Goal: Navigation & Orientation: Find specific page/section

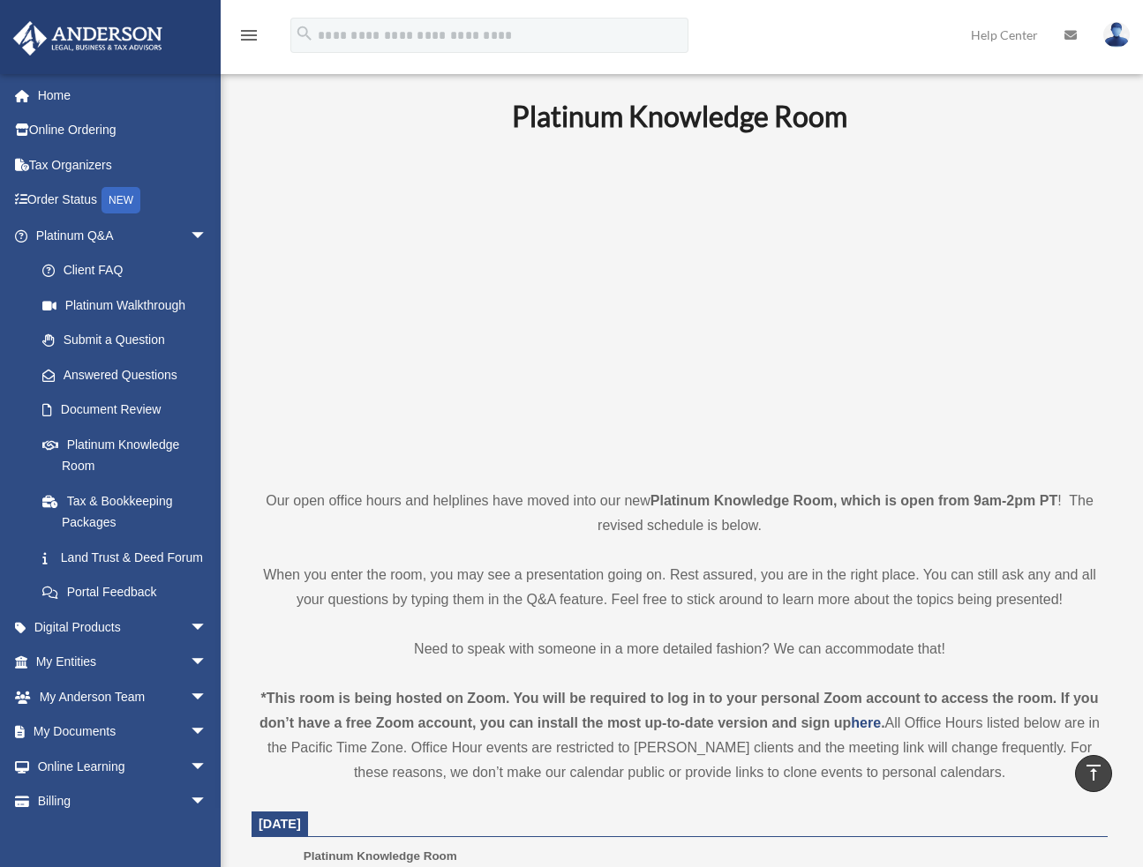
scroll to position [529, 0]
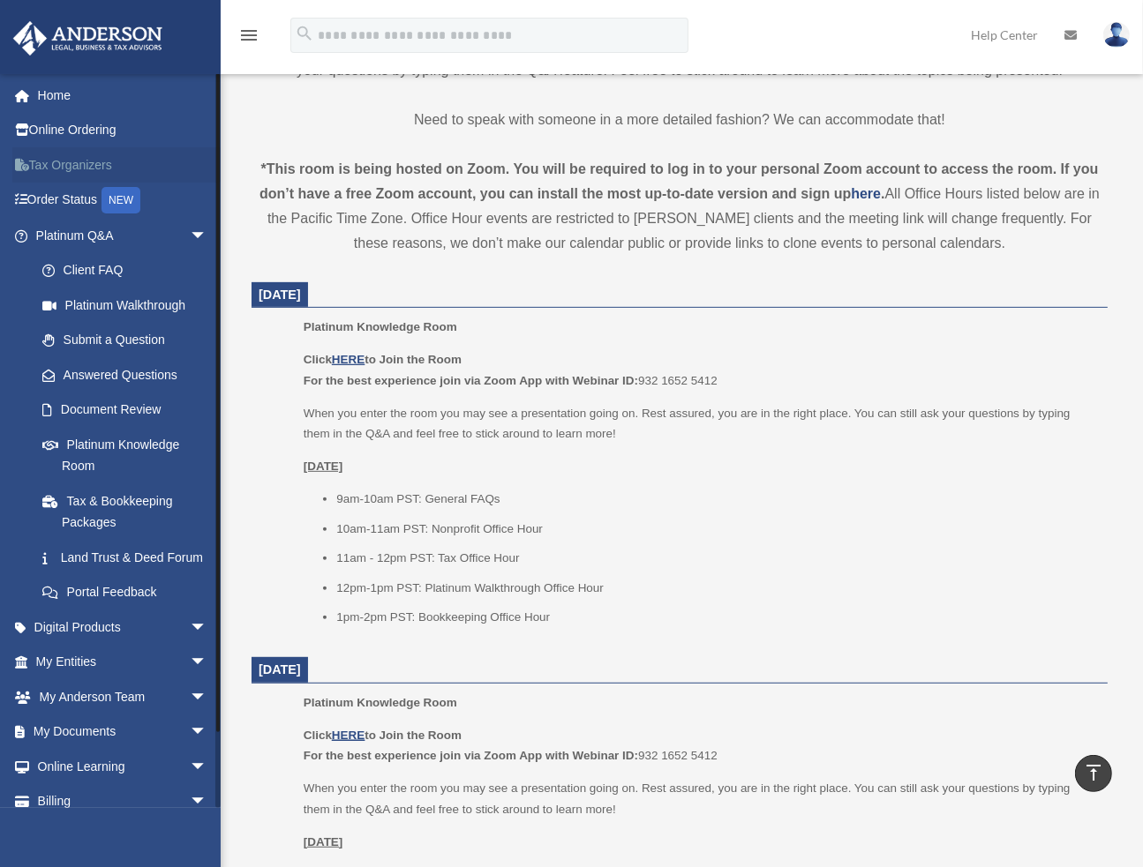
click at [86, 162] on link "Tax Organizers" at bounding box center [122, 164] width 221 height 35
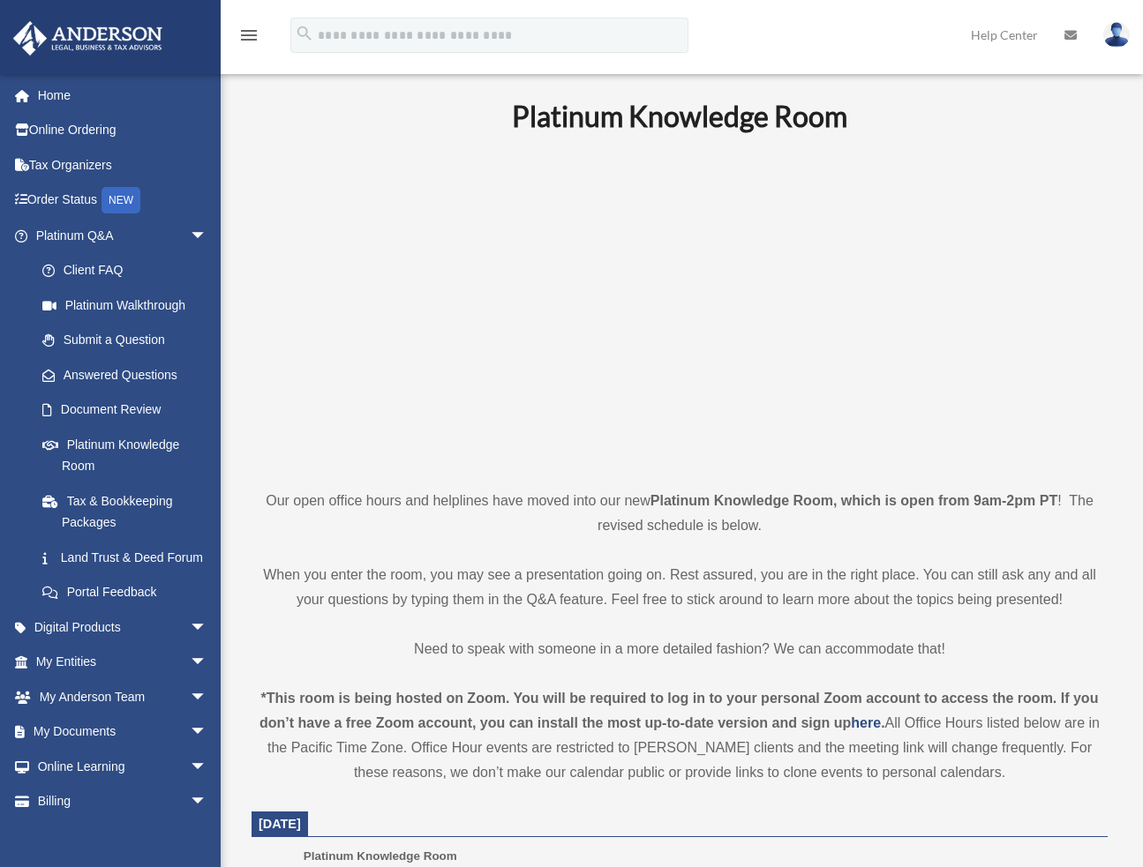
scroll to position [529, 0]
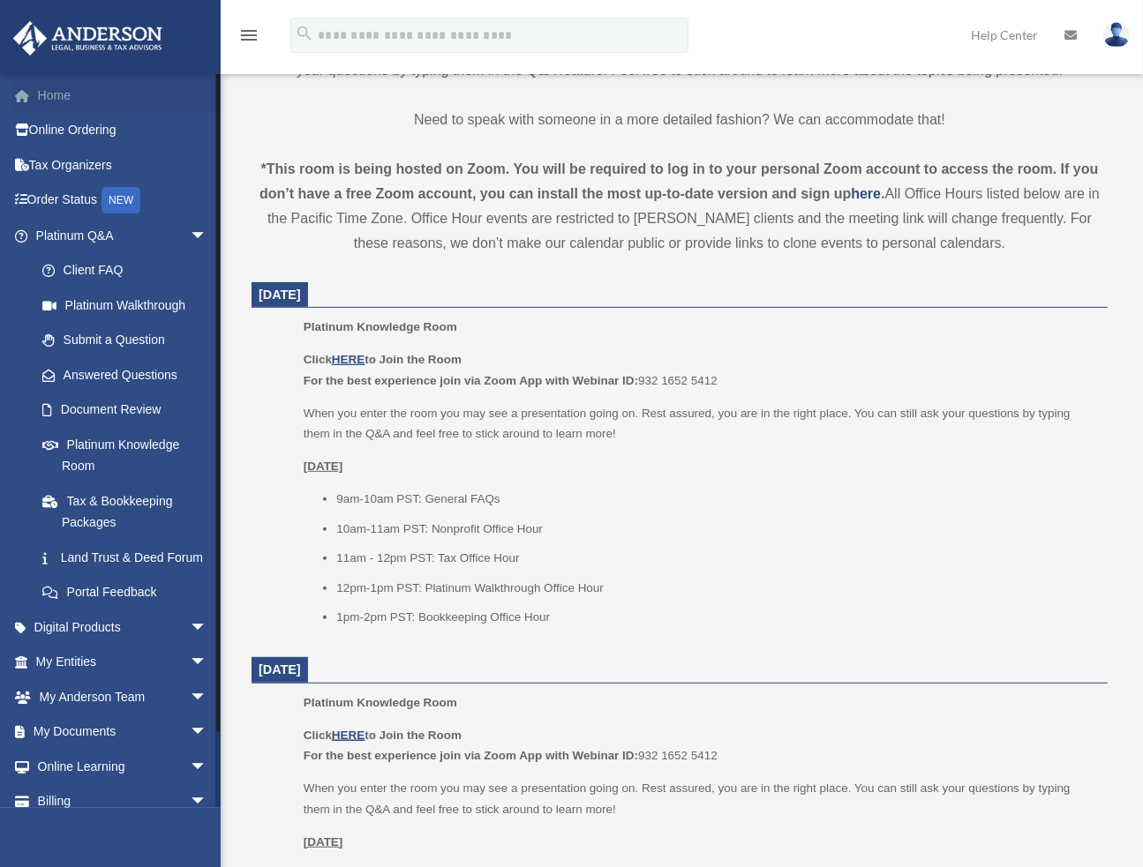
click at [60, 91] on link "Home" at bounding box center [122, 95] width 221 height 35
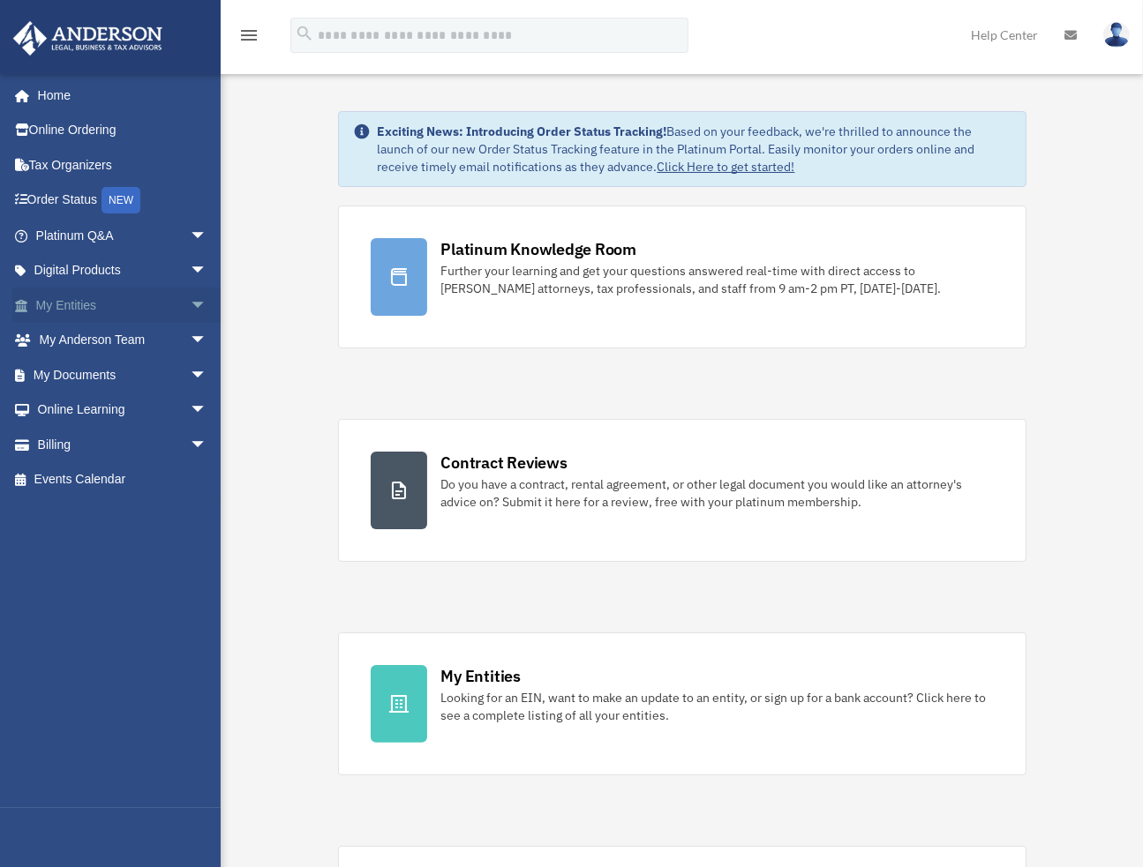
click at [76, 302] on link "My Entities arrow_drop_down" at bounding box center [122, 305] width 221 height 35
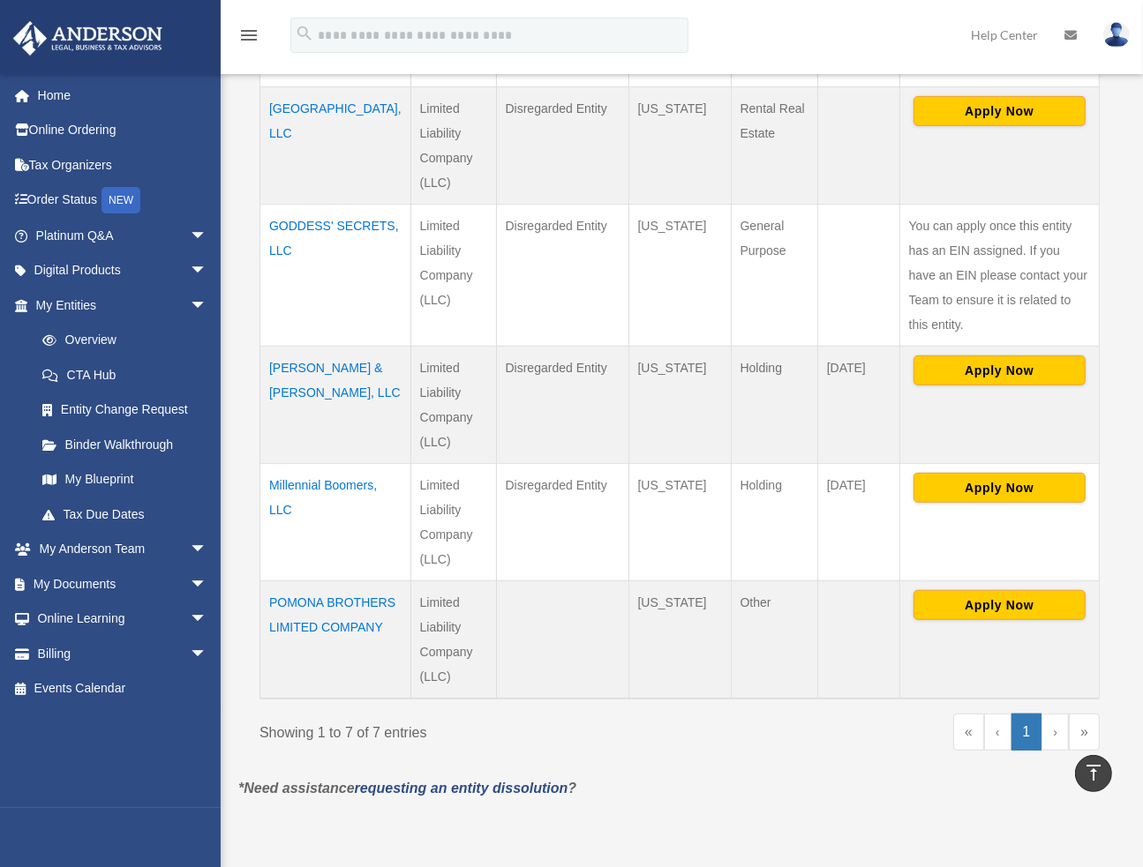
scroll to position [706, 0]
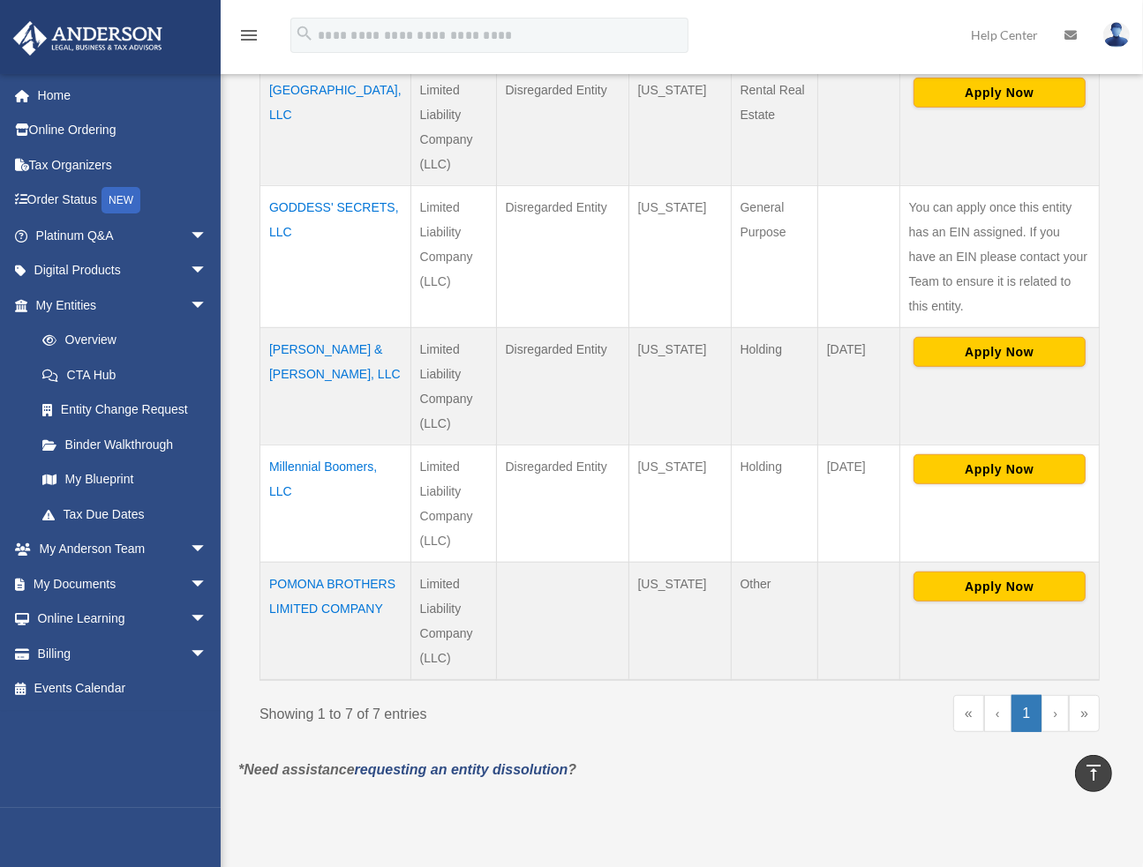
click at [300, 579] on td "POMONA BROTHERS LIMITED COMPANY" at bounding box center [335, 621] width 151 height 118
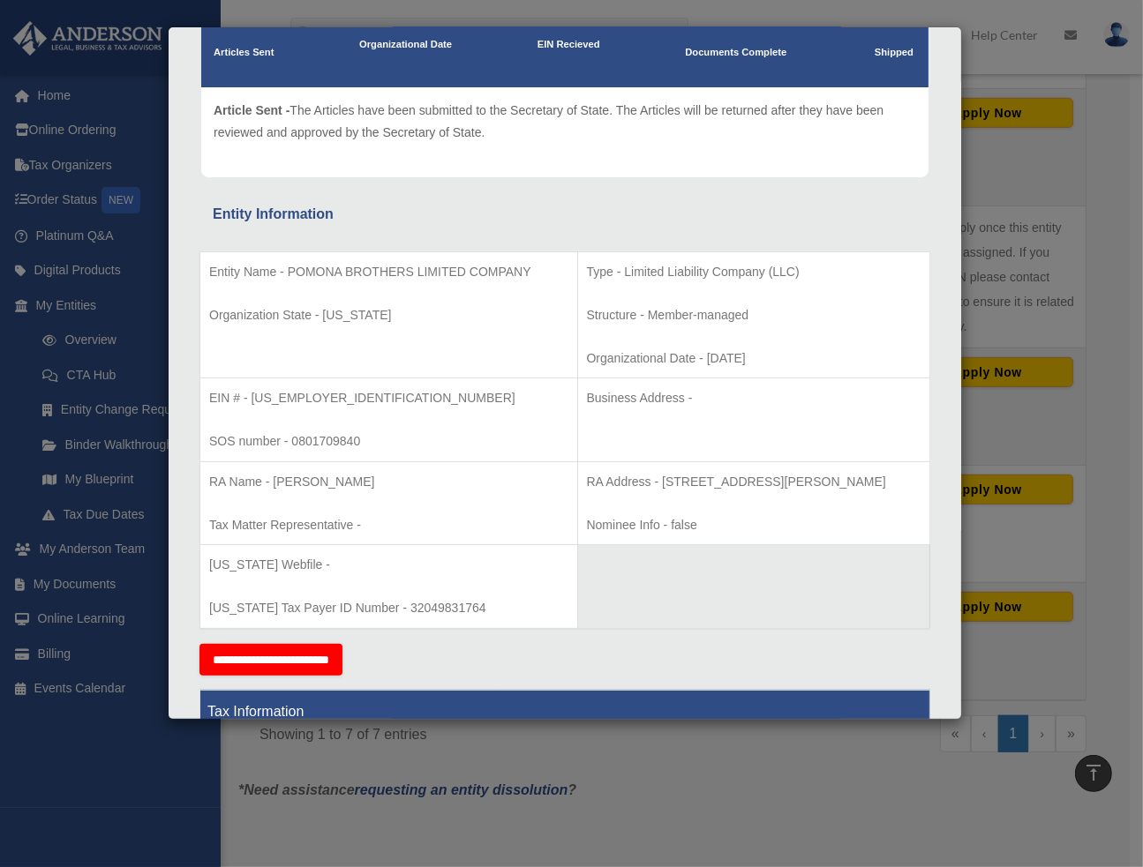
scroll to position [0, 0]
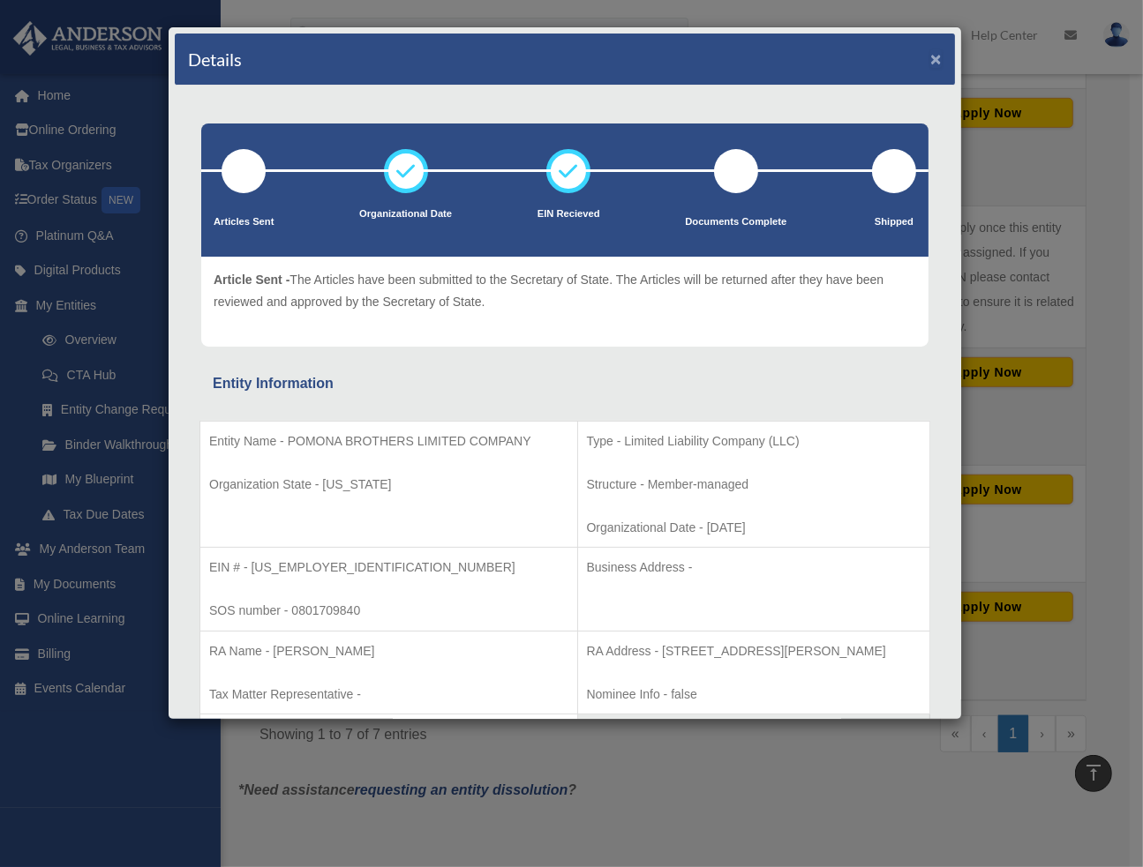
click at [930, 59] on button "×" at bounding box center [935, 58] width 11 height 19
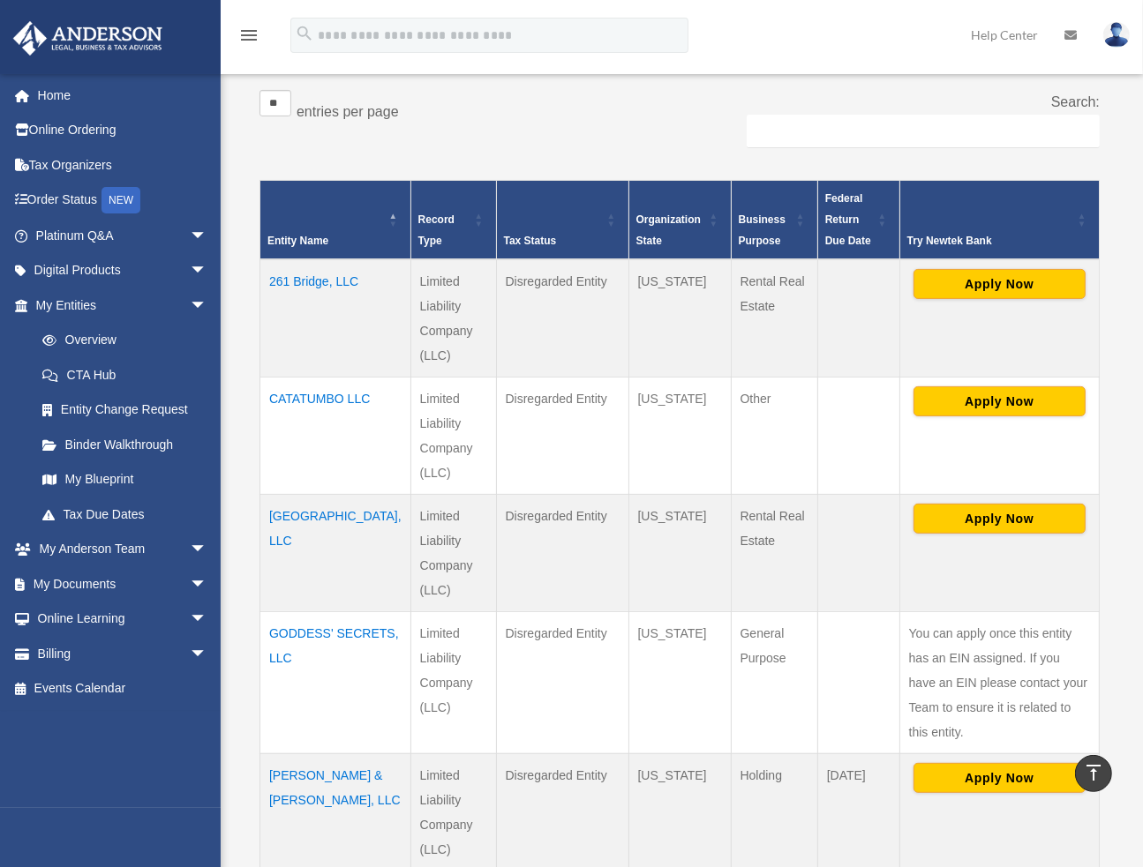
scroll to position [265, 0]
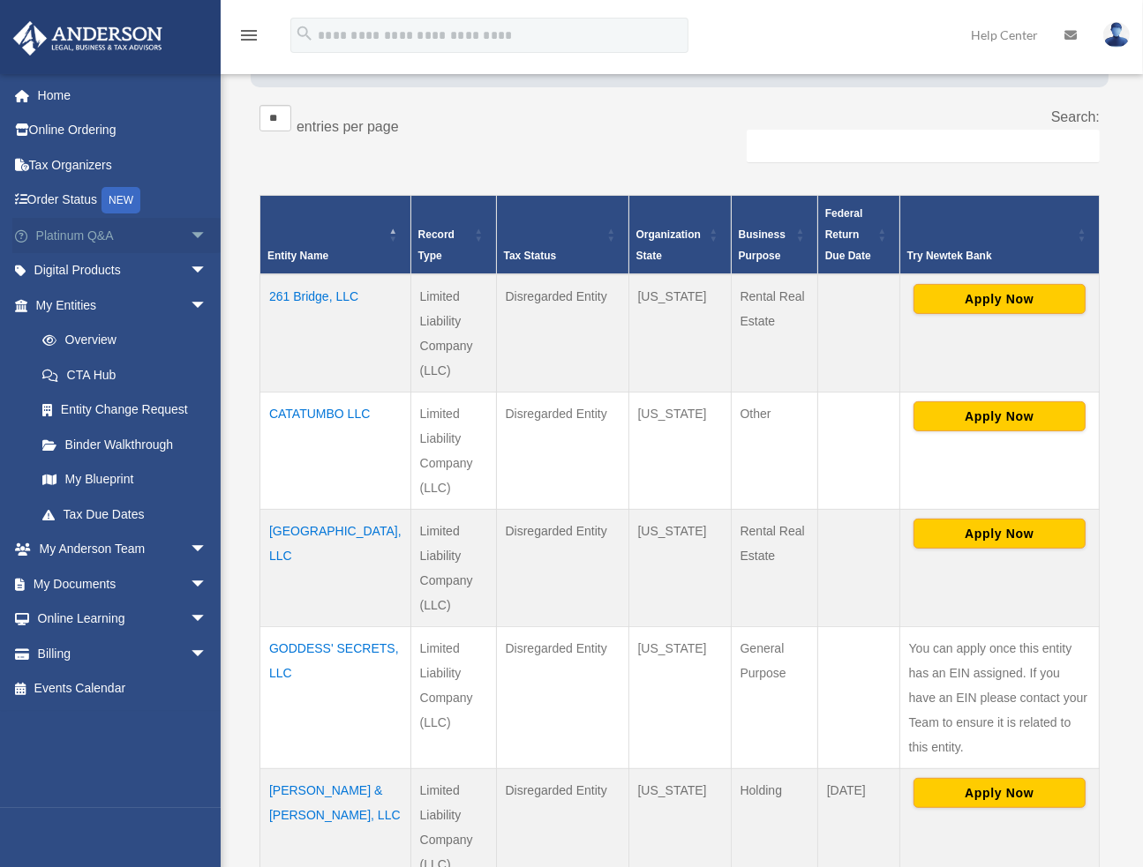
click at [190, 243] on span "arrow_drop_down" at bounding box center [207, 236] width 35 height 36
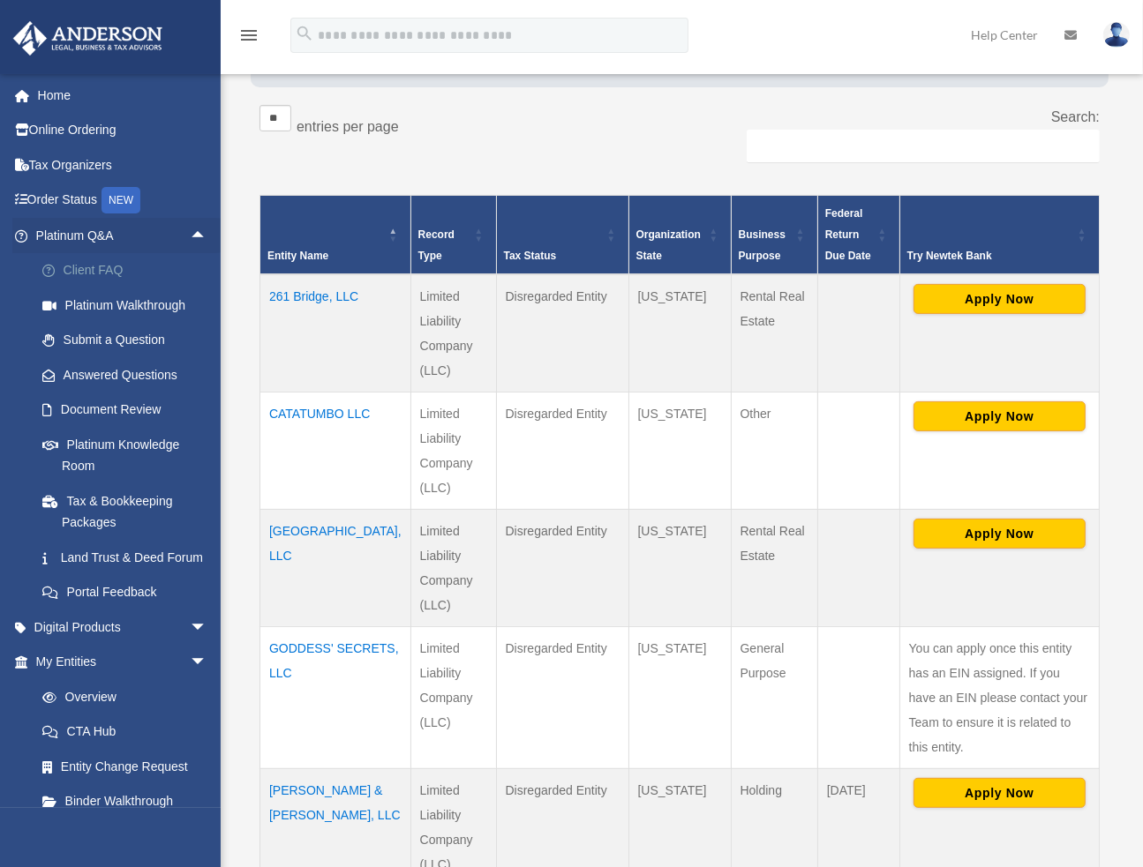
click at [106, 266] on link "Client FAQ" at bounding box center [129, 270] width 209 height 35
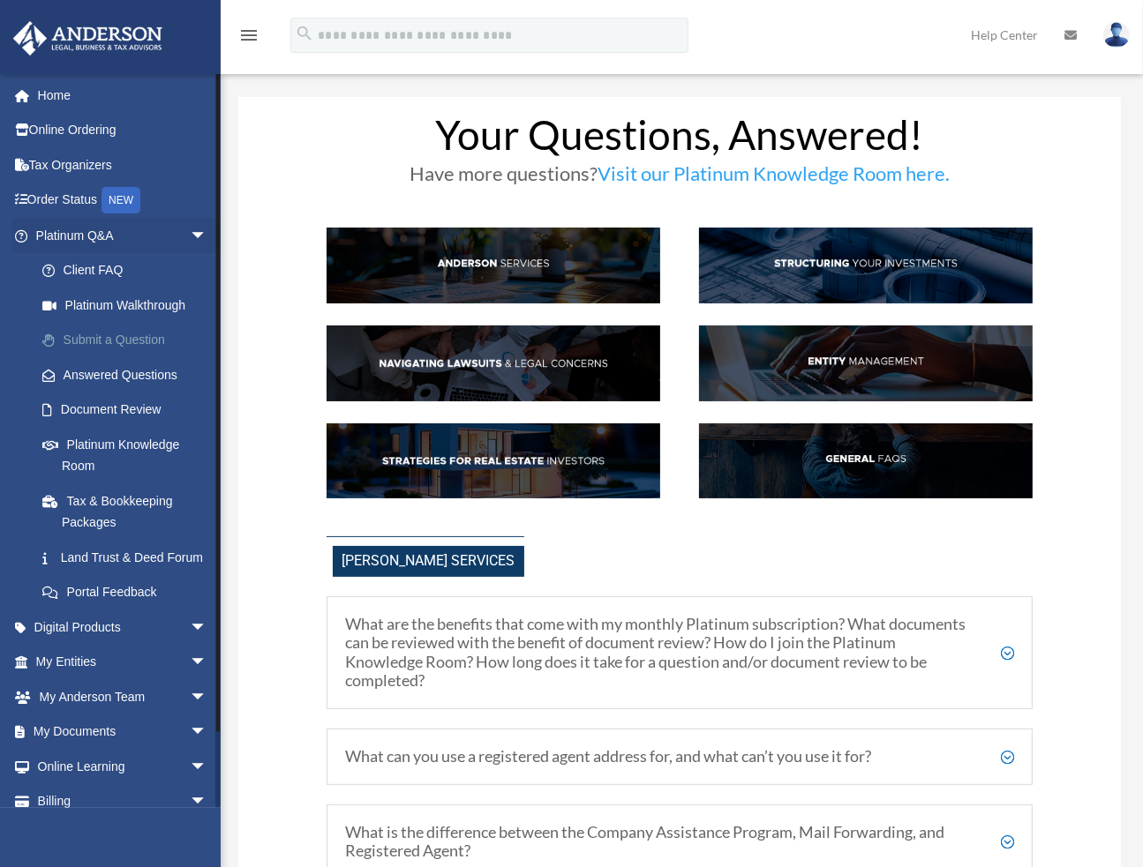
click at [100, 339] on link "Submit a Question" at bounding box center [129, 340] width 209 height 35
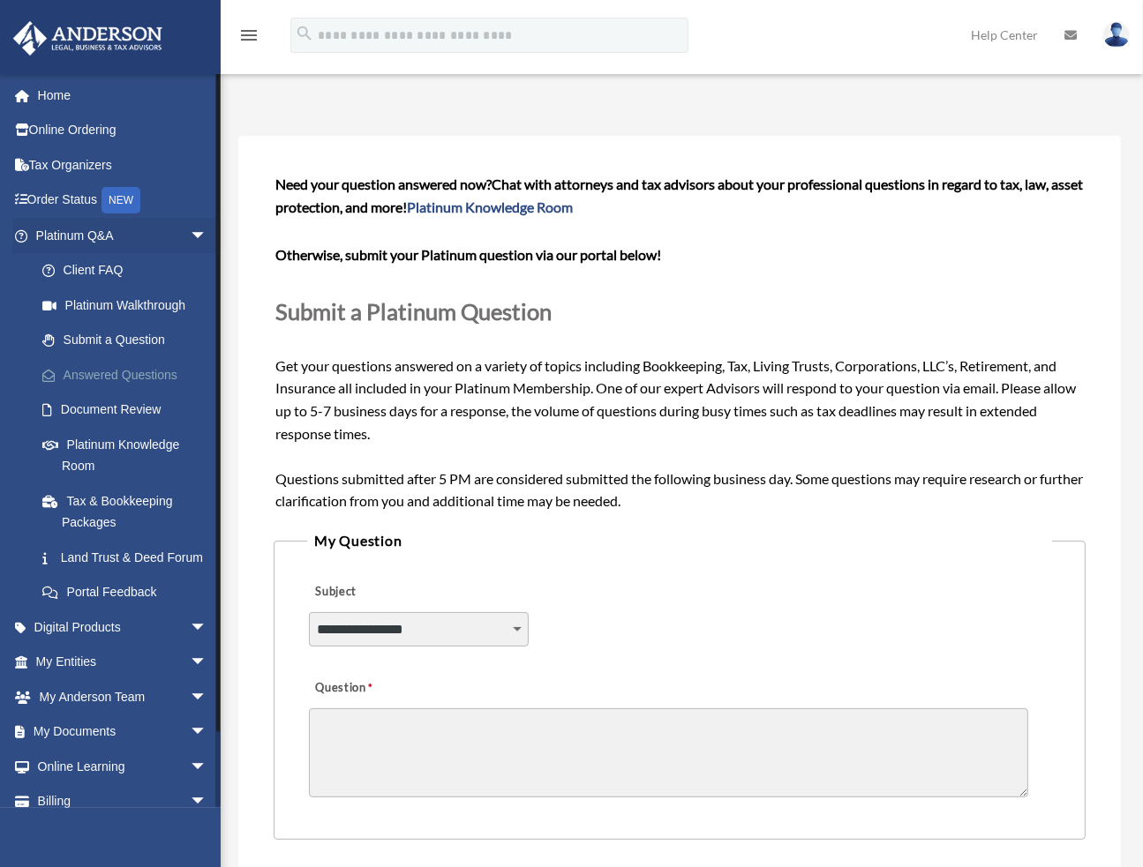
click at [145, 379] on link "Answered Questions" at bounding box center [129, 374] width 209 height 35
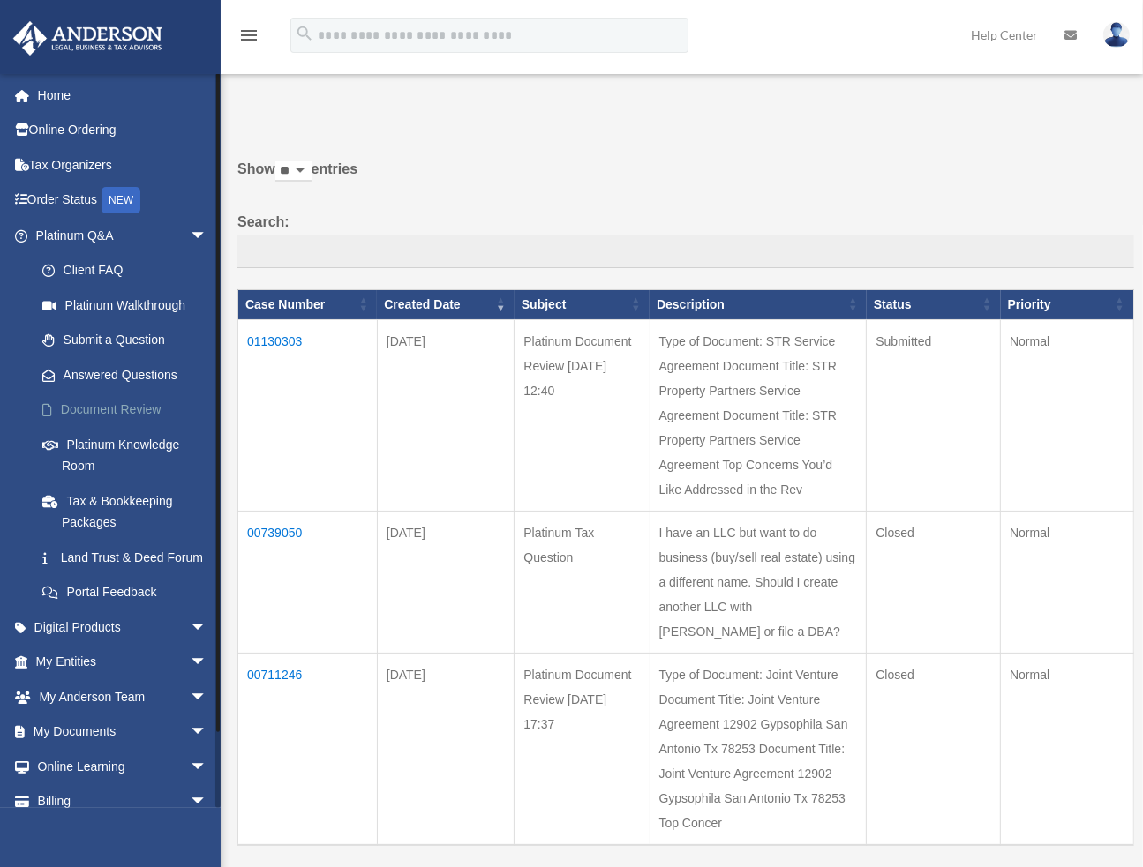
click at [97, 408] on link "Document Review" at bounding box center [129, 410] width 209 height 35
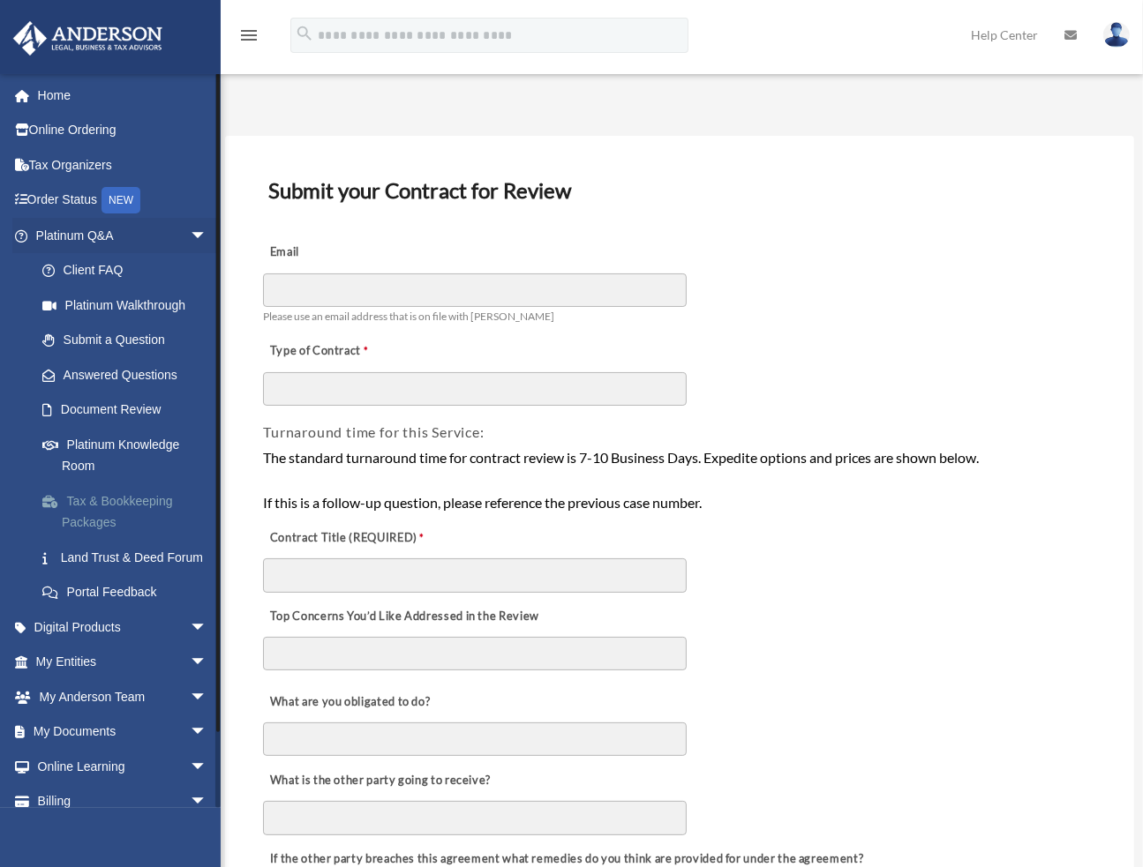
click at [98, 503] on link "Tax & Bookkeeping Packages" at bounding box center [129, 511] width 209 height 56
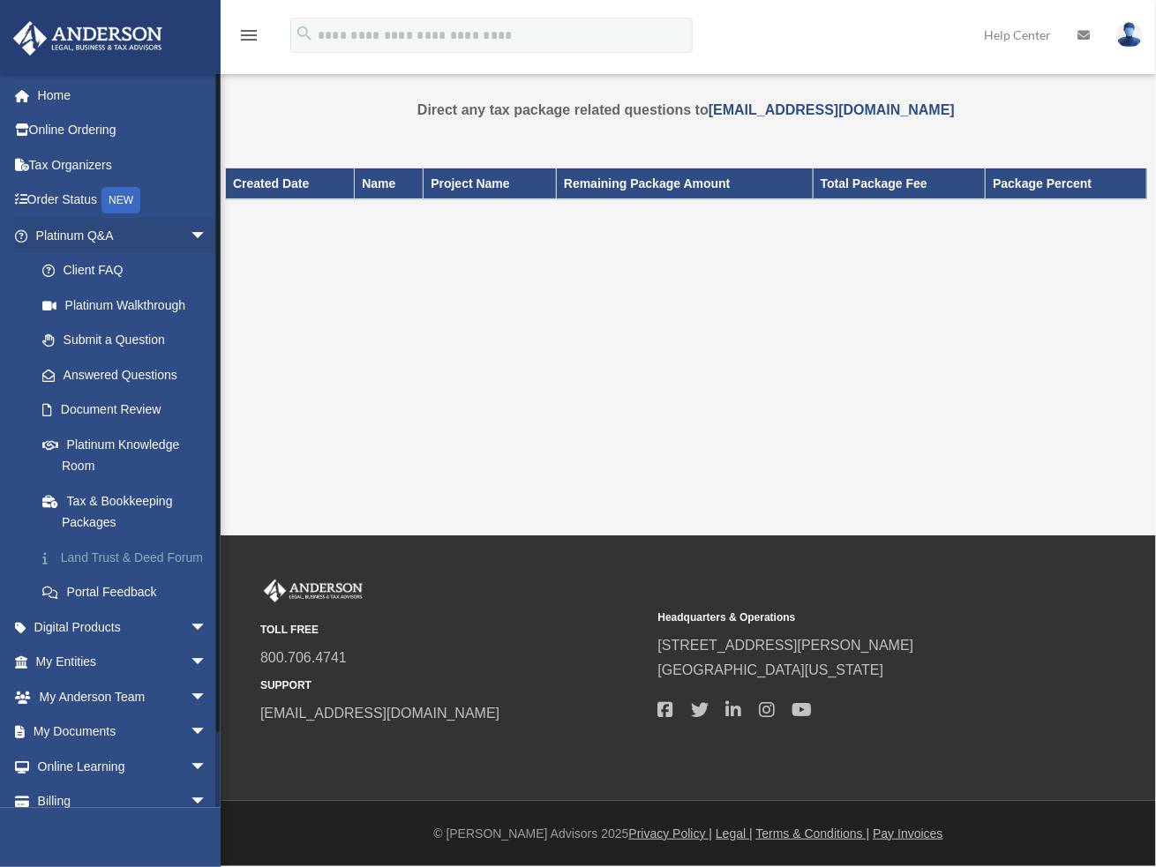
click at [88, 566] on link "Land Trust & Deed Forum" at bounding box center [129, 557] width 209 height 35
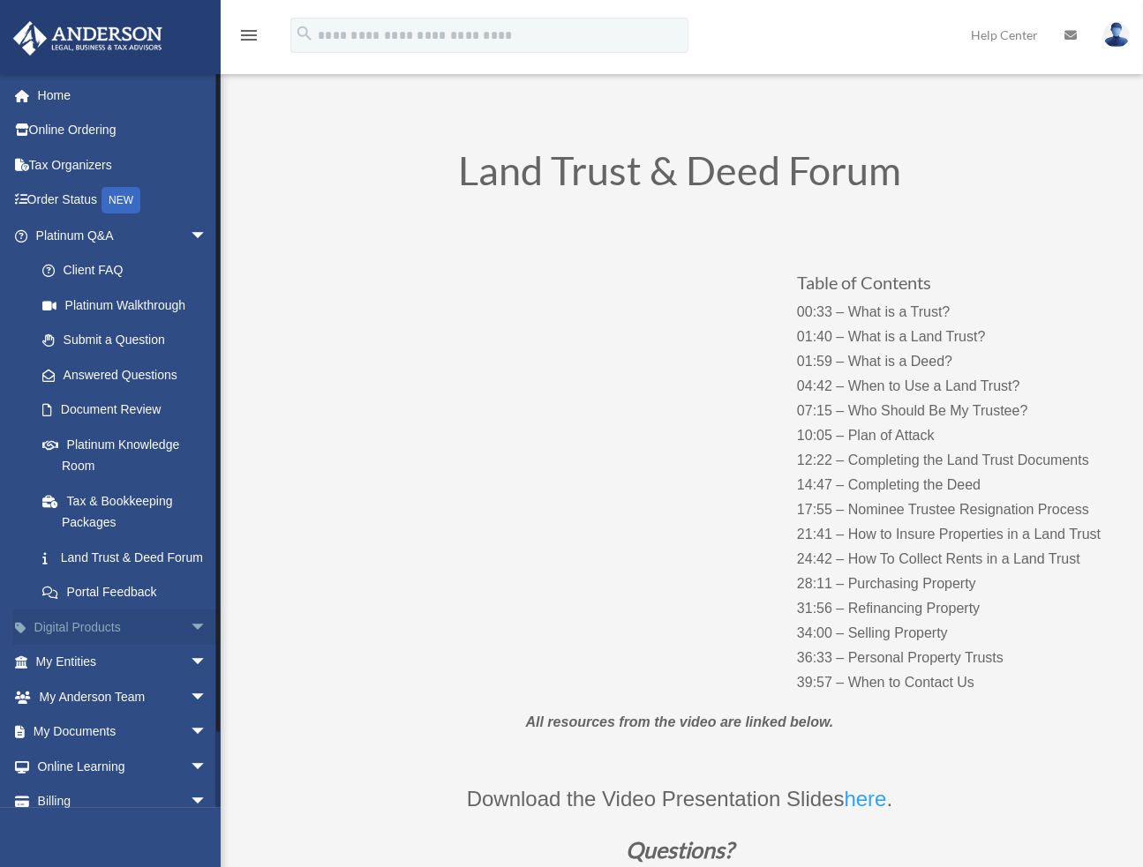
click at [190, 646] on span "arrow_drop_down" at bounding box center [207, 628] width 35 height 36
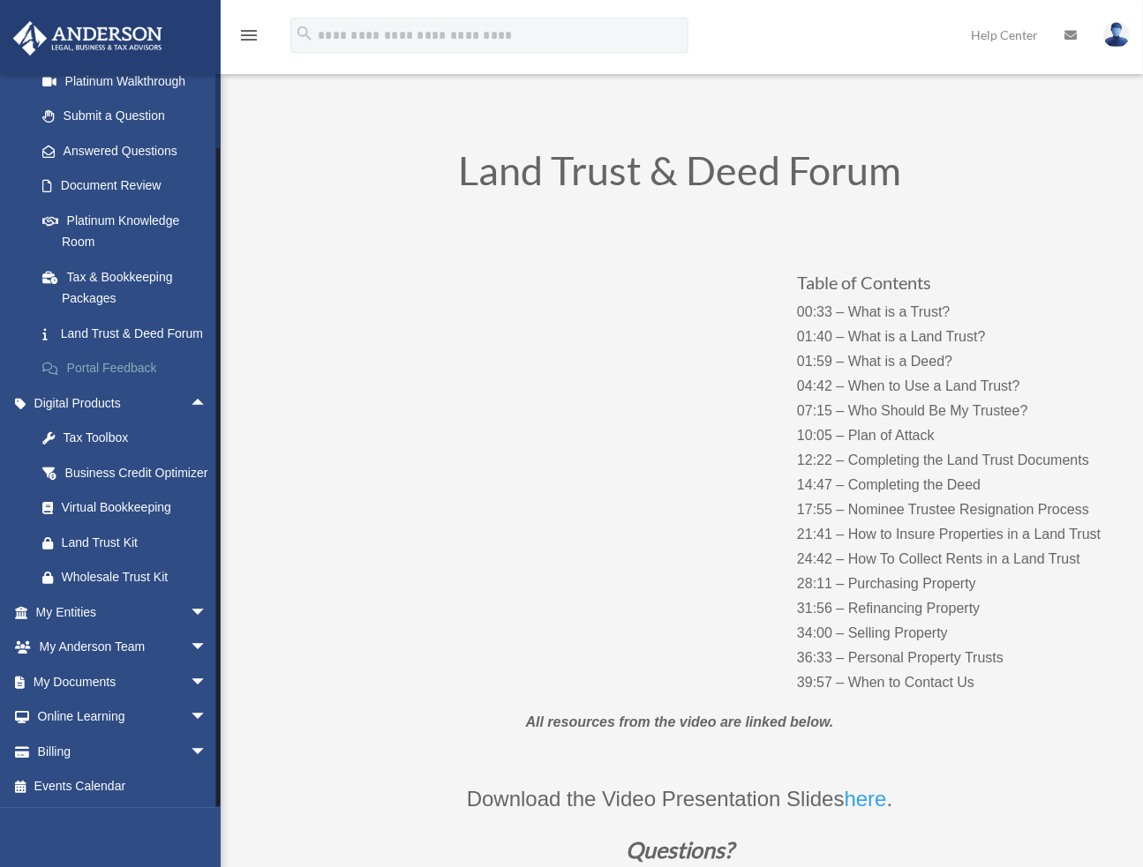
scroll to position [265, 0]
click at [92, 427] on div "Tax Toolbox" at bounding box center [137, 438] width 150 height 22
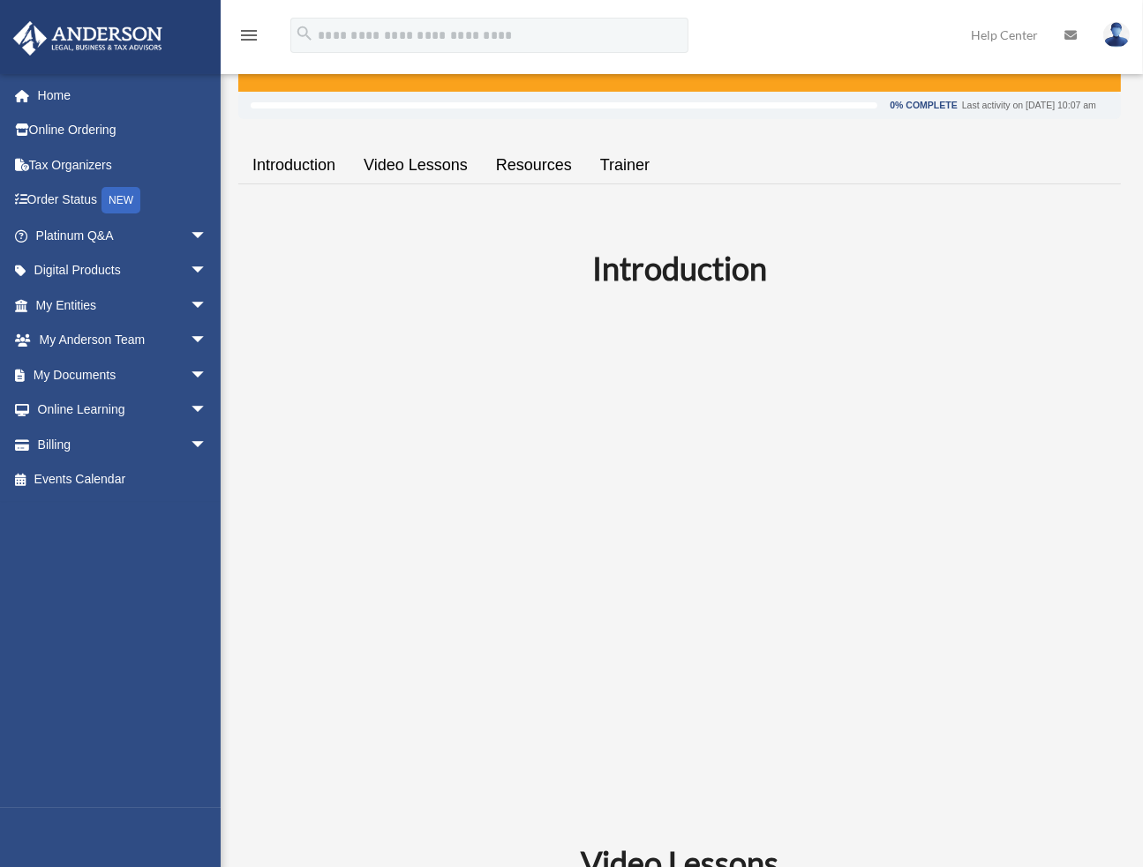
scroll to position [265, 0]
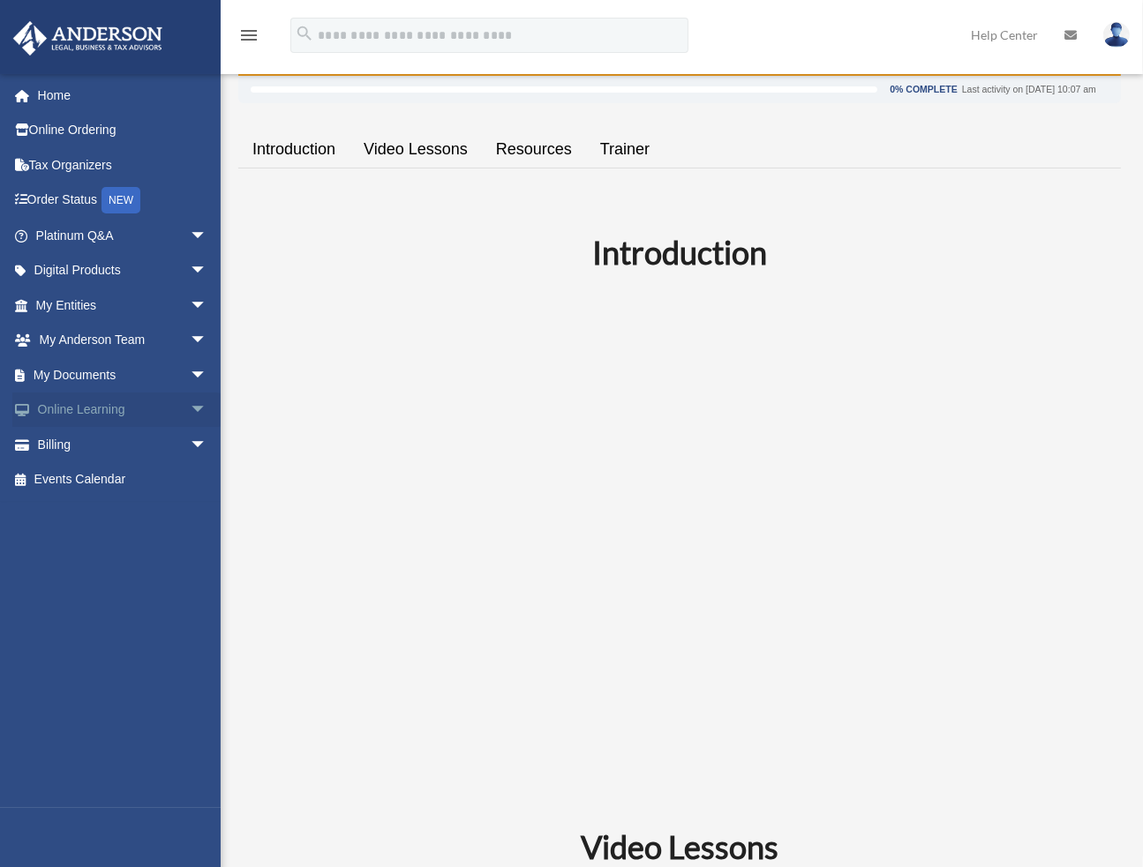
click at [190, 408] on span "arrow_drop_down" at bounding box center [207, 411] width 35 height 36
click at [190, 306] on span "arrow_drop_down" at bounding box center [207, 306] width 35 height 36
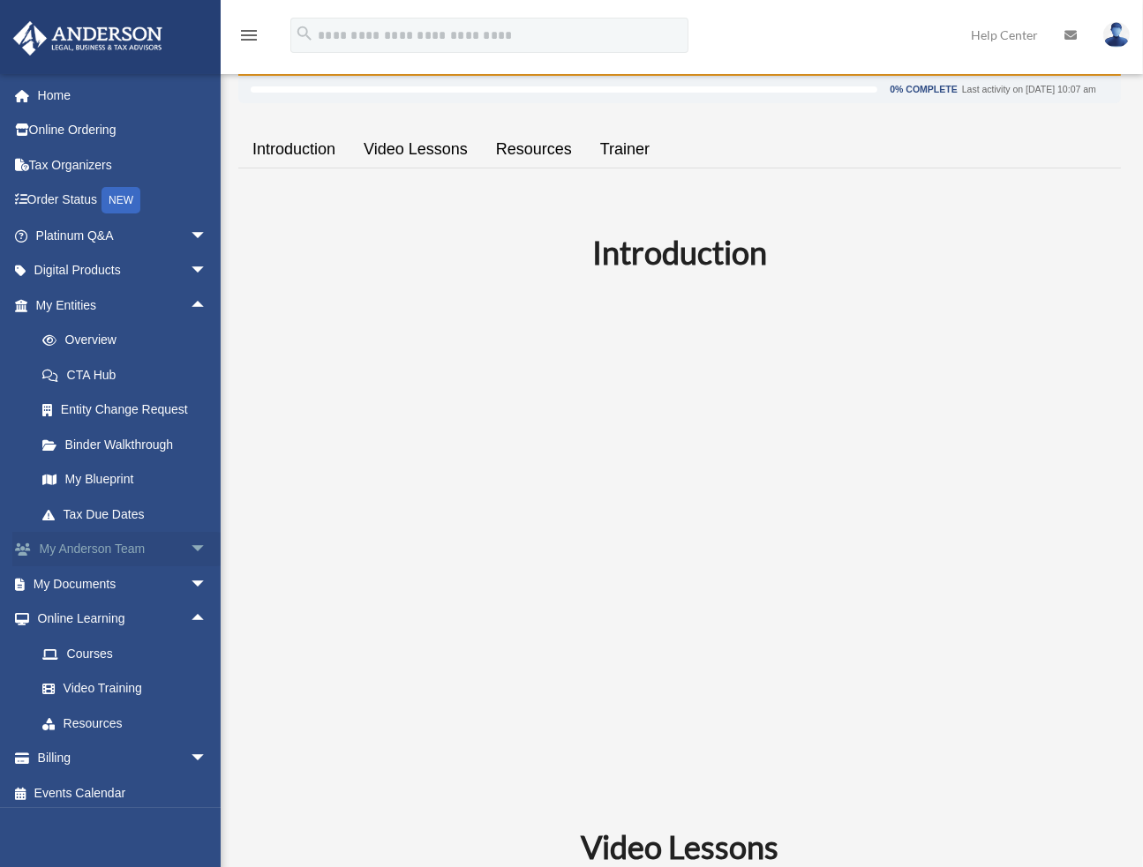
click at [190, 543] on span "arrow_drop_down" at bounding box center [207, 550] width 35 height 36
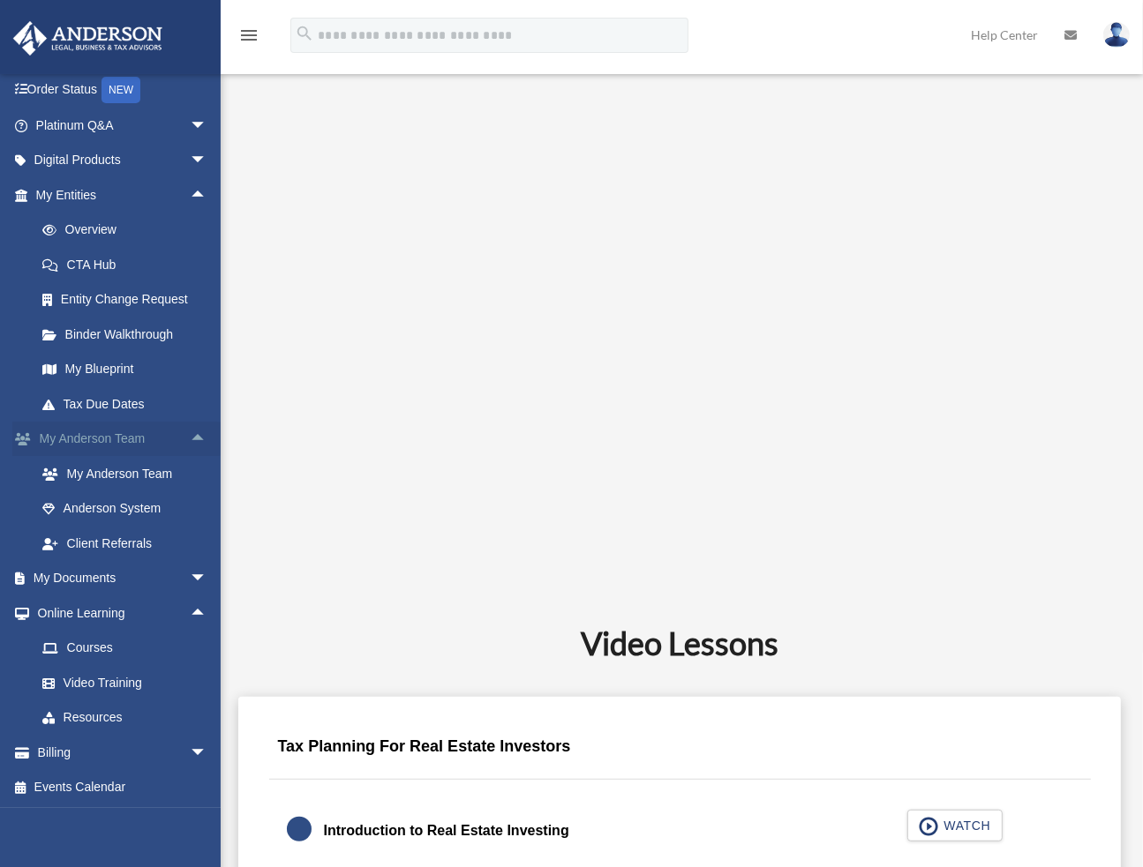
scroll to position [529, 0]
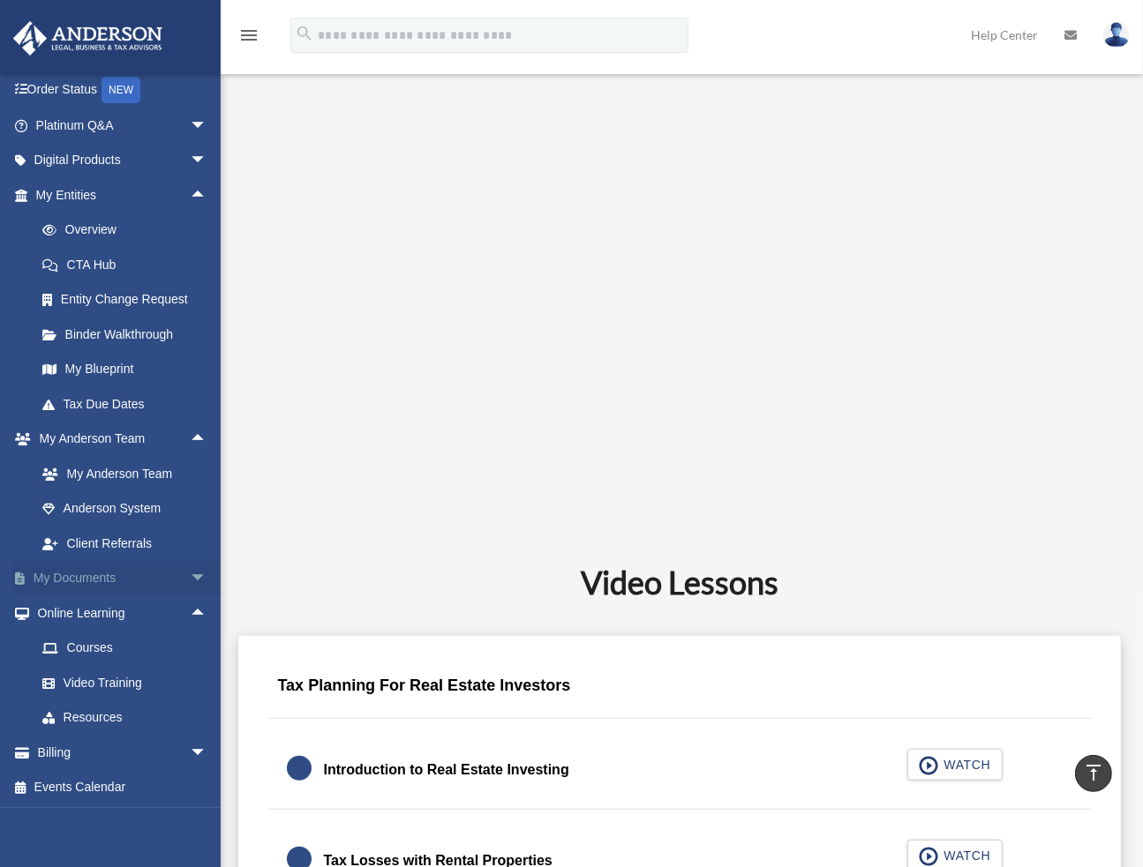
click at [190, 583] on span "arrow_drop_down" at bounding box center [207, 579] width 35 height 36
click at [190, 161] on span "arrow_drop_down" at bounding box center [207, 161] width 35 height 36
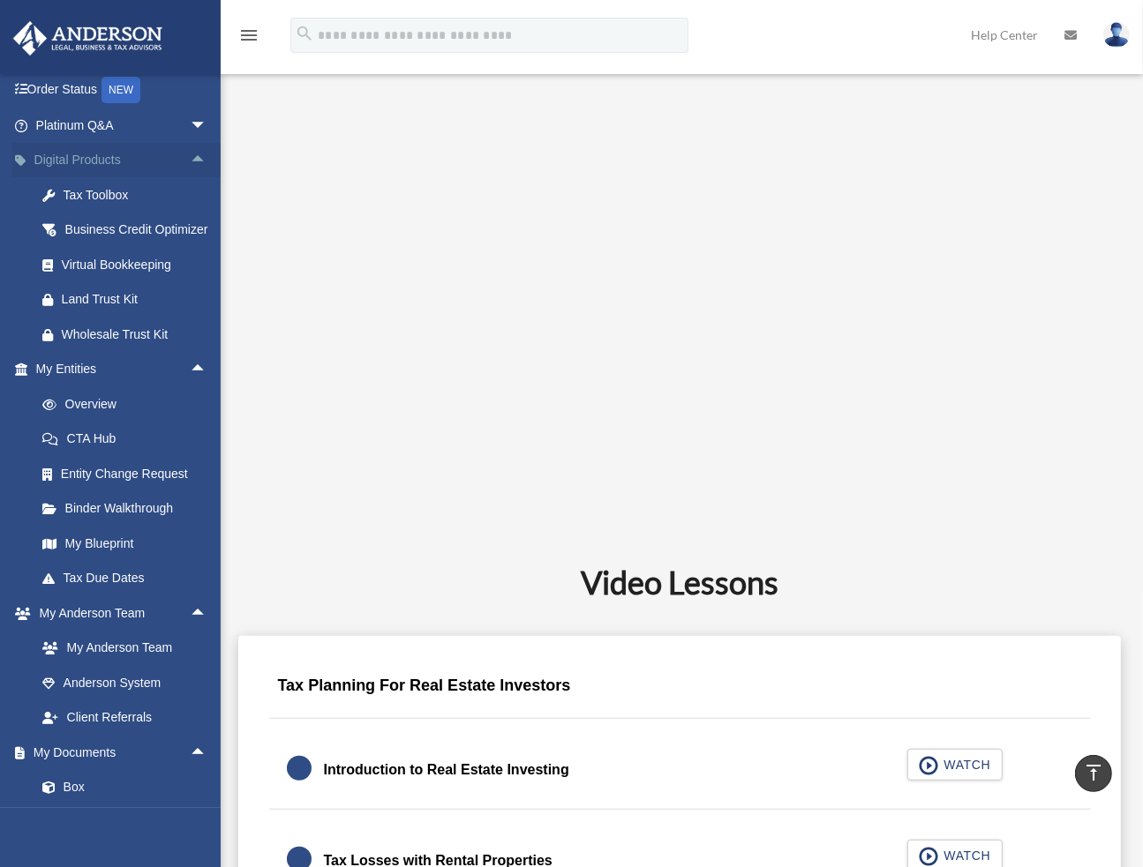
click at [99, 160] on link "Digital Products arrow_drop_up" at bounding box center [122, 160] width 221 height 35
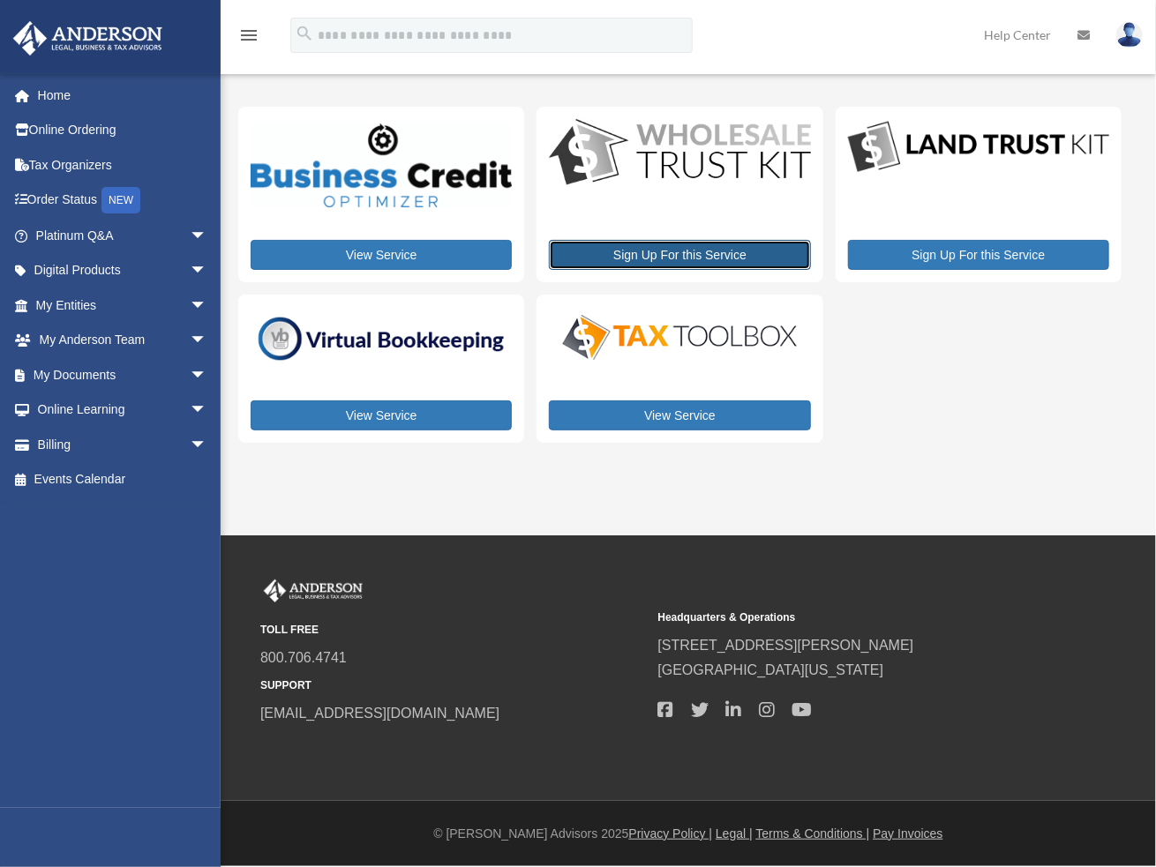
click at [685, 250] on link "Sign Up For this Service" at bounding box center [679, 255] width 261 height 30
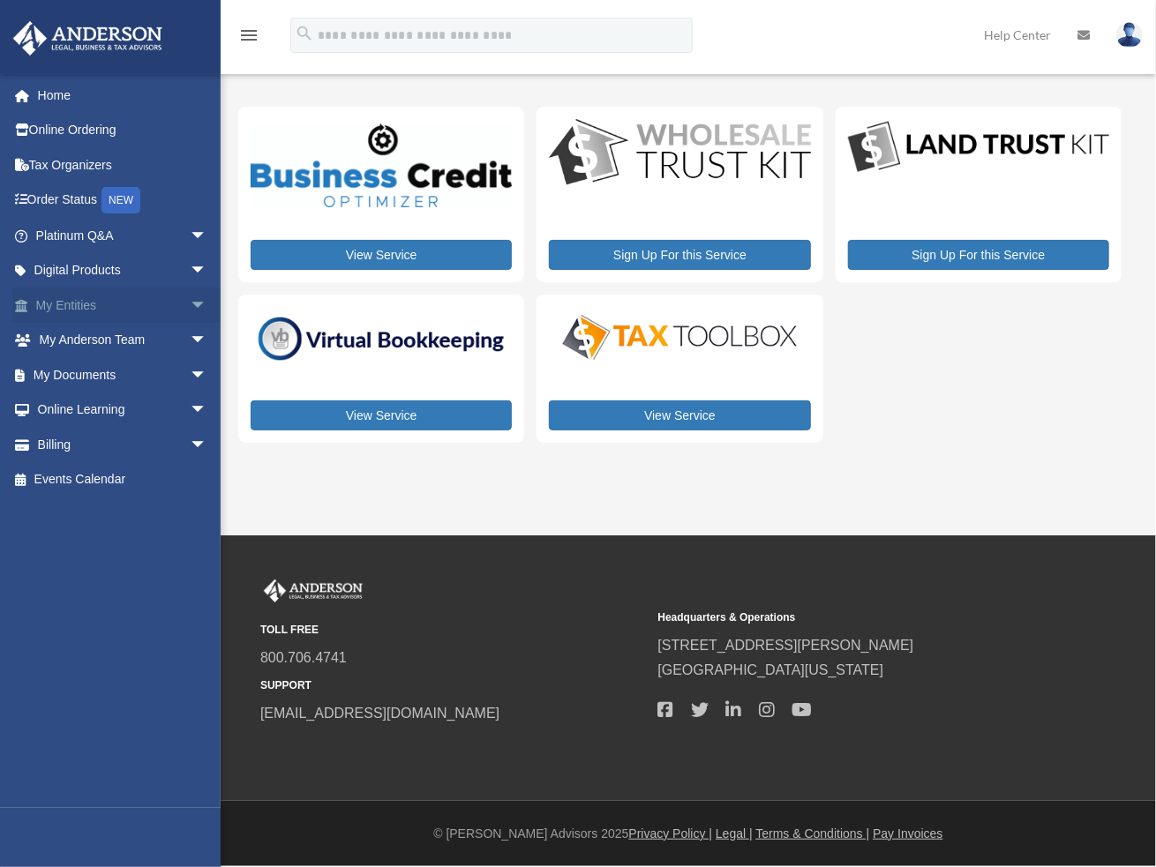
click at [191, 306] on span "arrow_drop_down" at bounding box center [207, 306] width 35 height 36
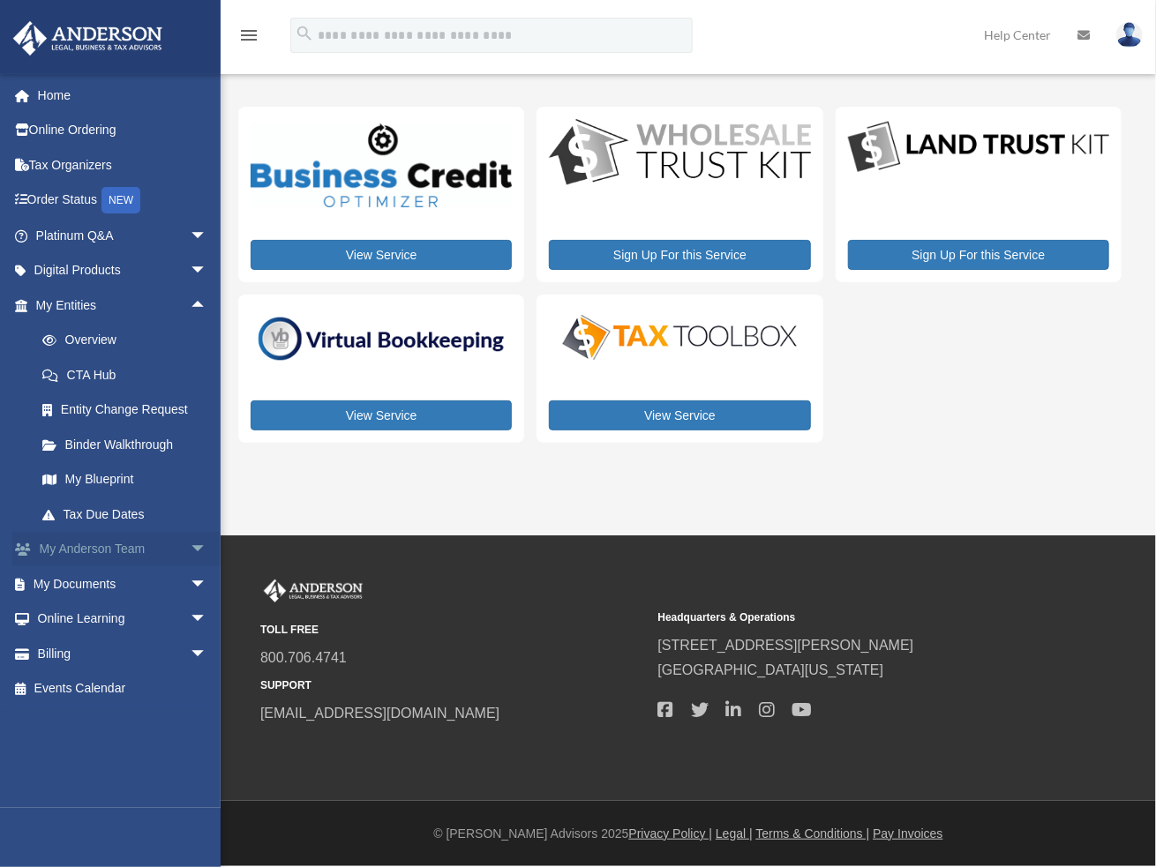
click at [190, 552] on span "arrow_drop_down" at bounding box center [207, 550] width 35 height 36
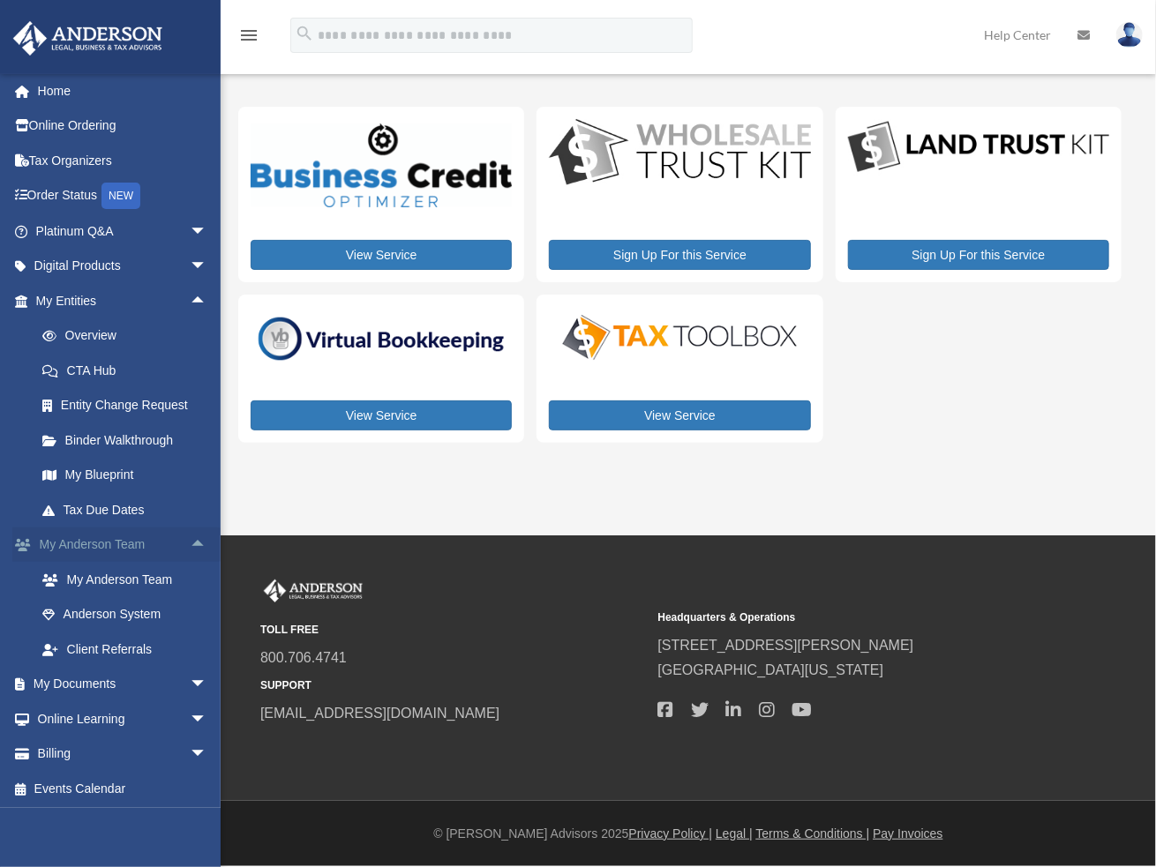
scroll to position [6, 0]
click at [190, 680] on span "arrow_drop_down" at bounding box center [207, 683] width 35 height 36
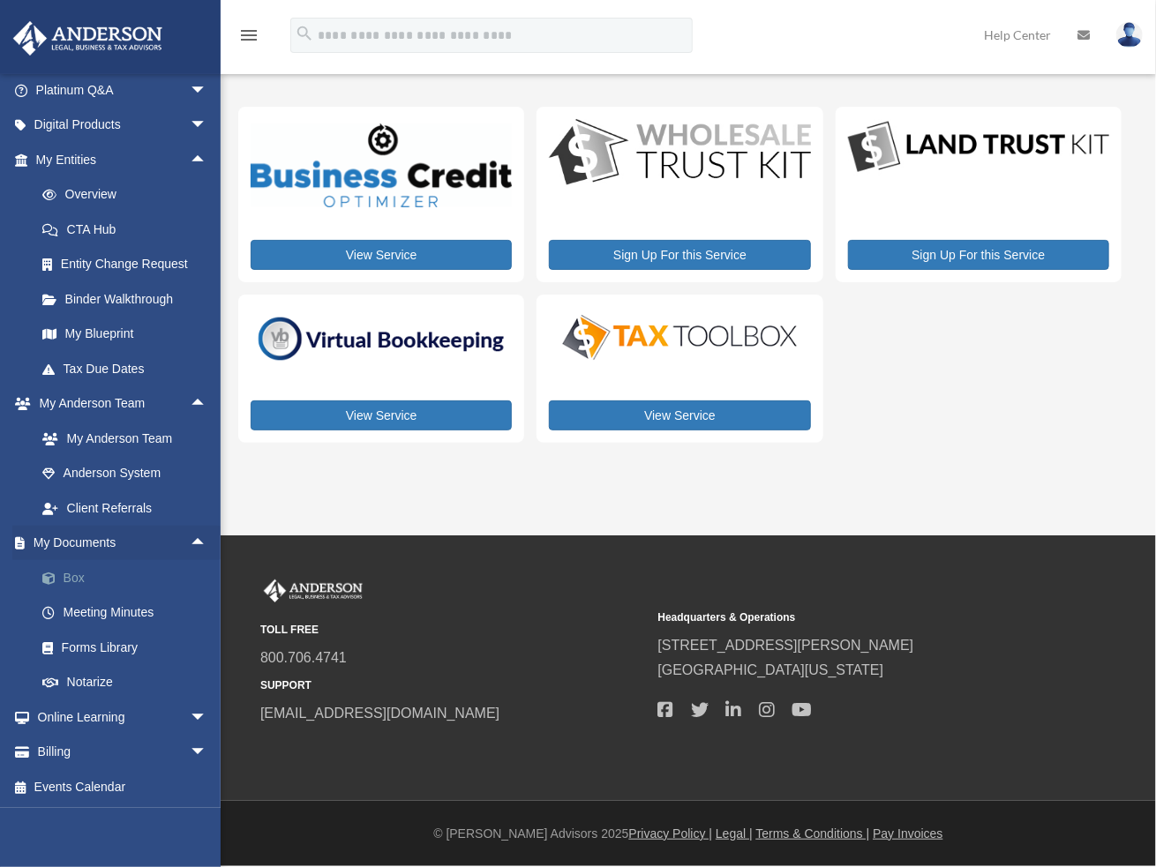
click at [61, 573] on span at bounding box center [57, 579] width 11 height 12
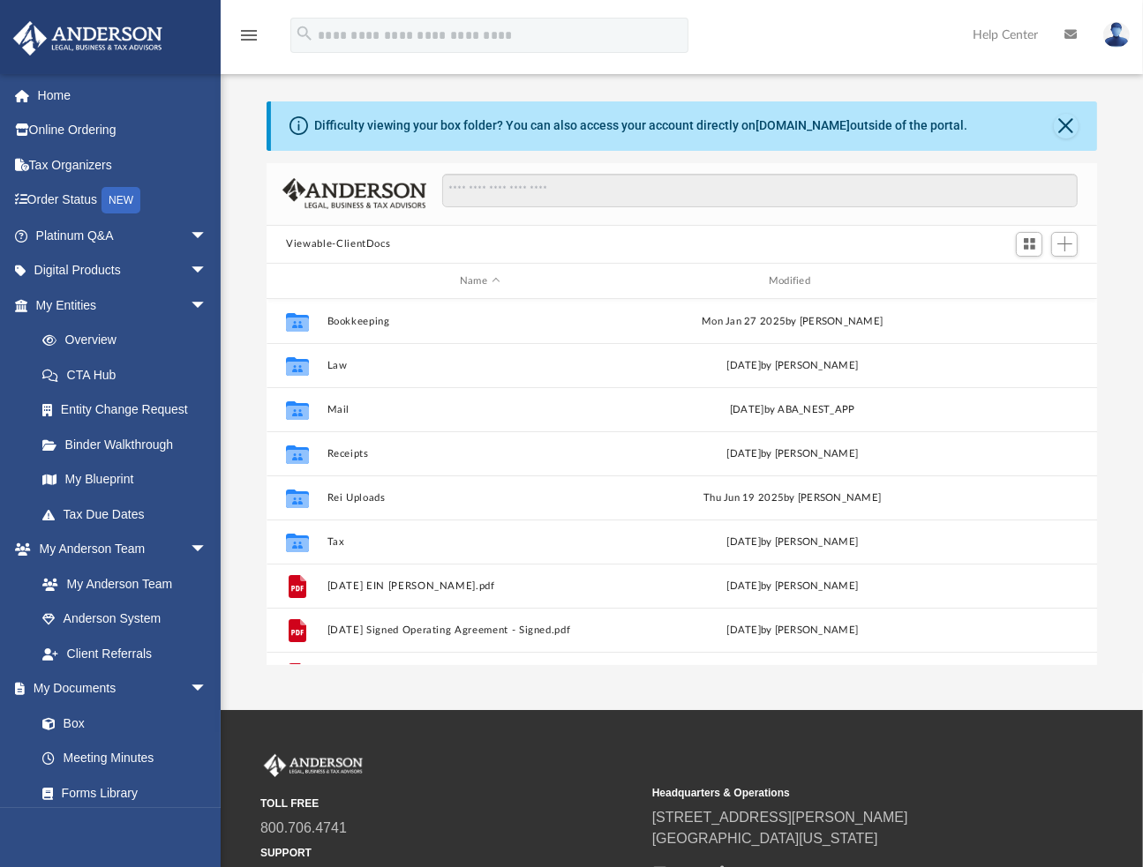
scroll to position [387, 816]
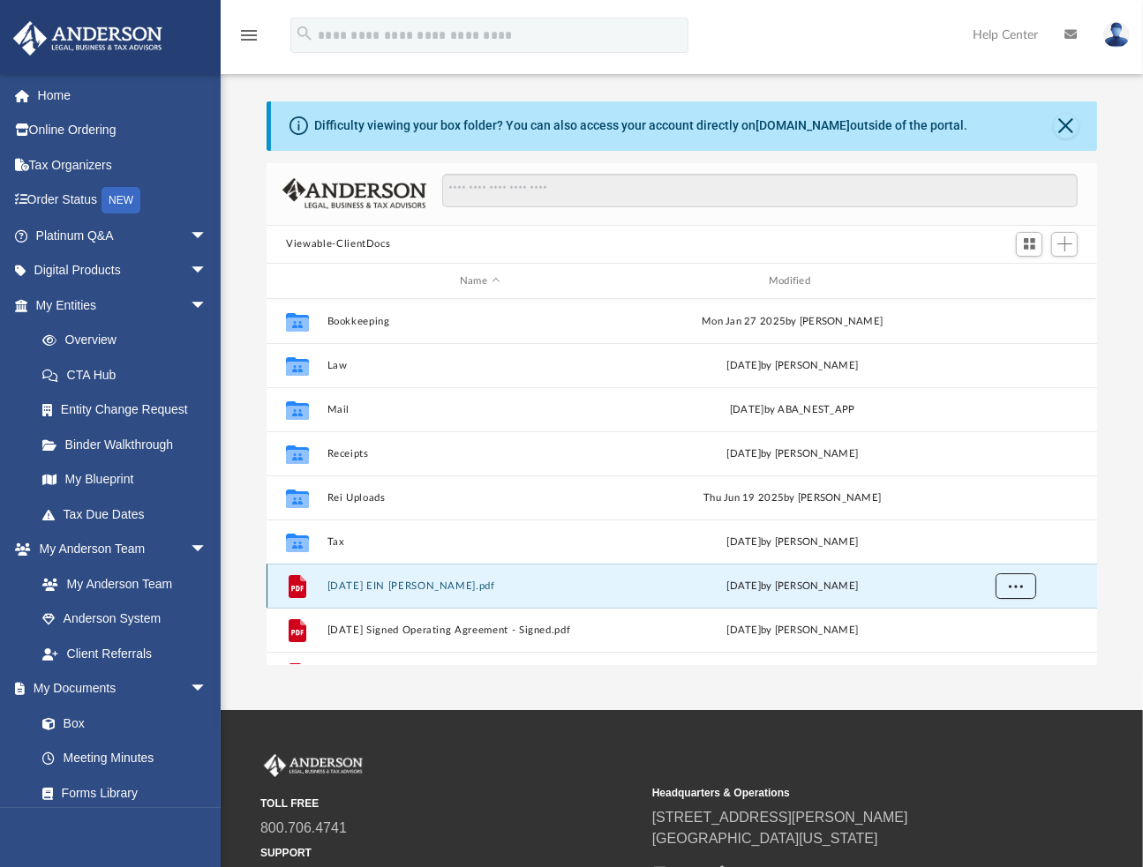
click at [1008, 587] on span "More options" at bounding box center [1015, 586] width 14 height 10
drag, startPoint x: 392, startPoint y: 585, endPoint x: 408, endPoint y: 598, distance: 21.4
click at [408, 598] on div "File 01.04.23 EIN Reiberto Montiel.pdf Mon Sep 2 2024 by Rei Montiel" at bounding box center [681, 586] width 830 height 44
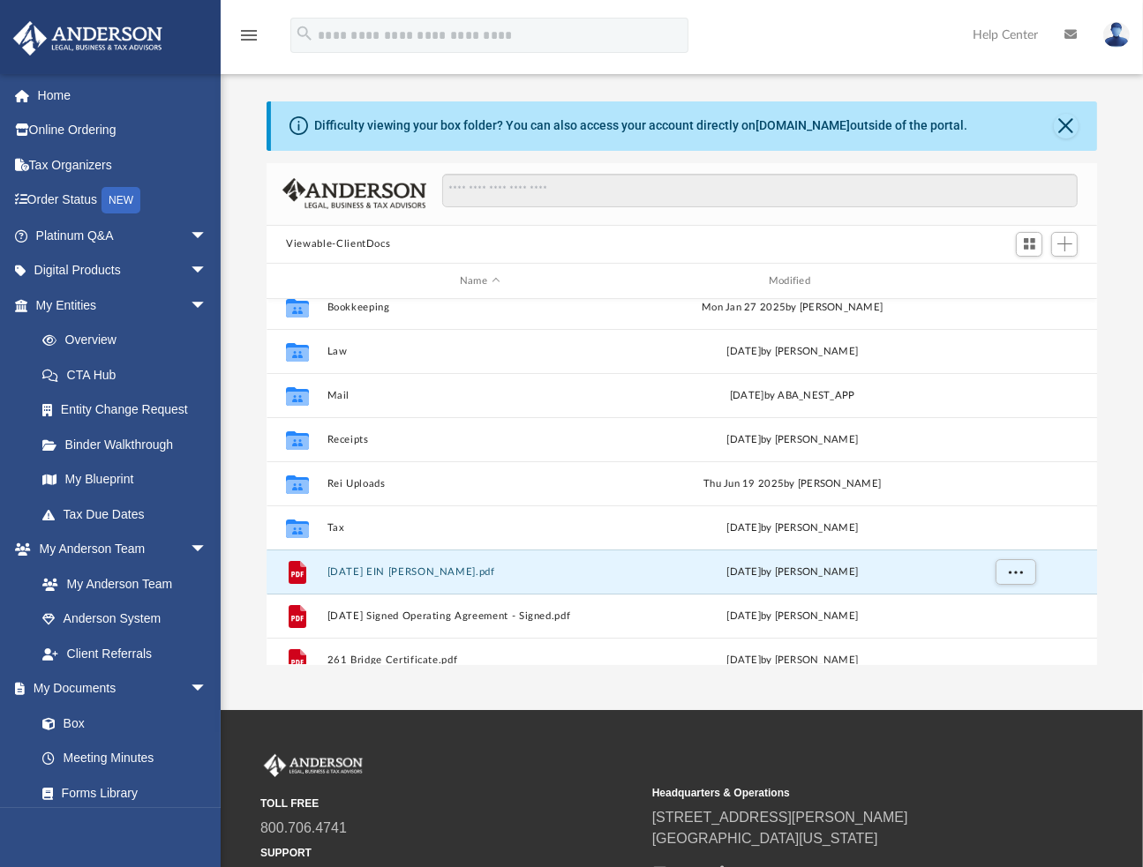
scroll to position [0, 0]
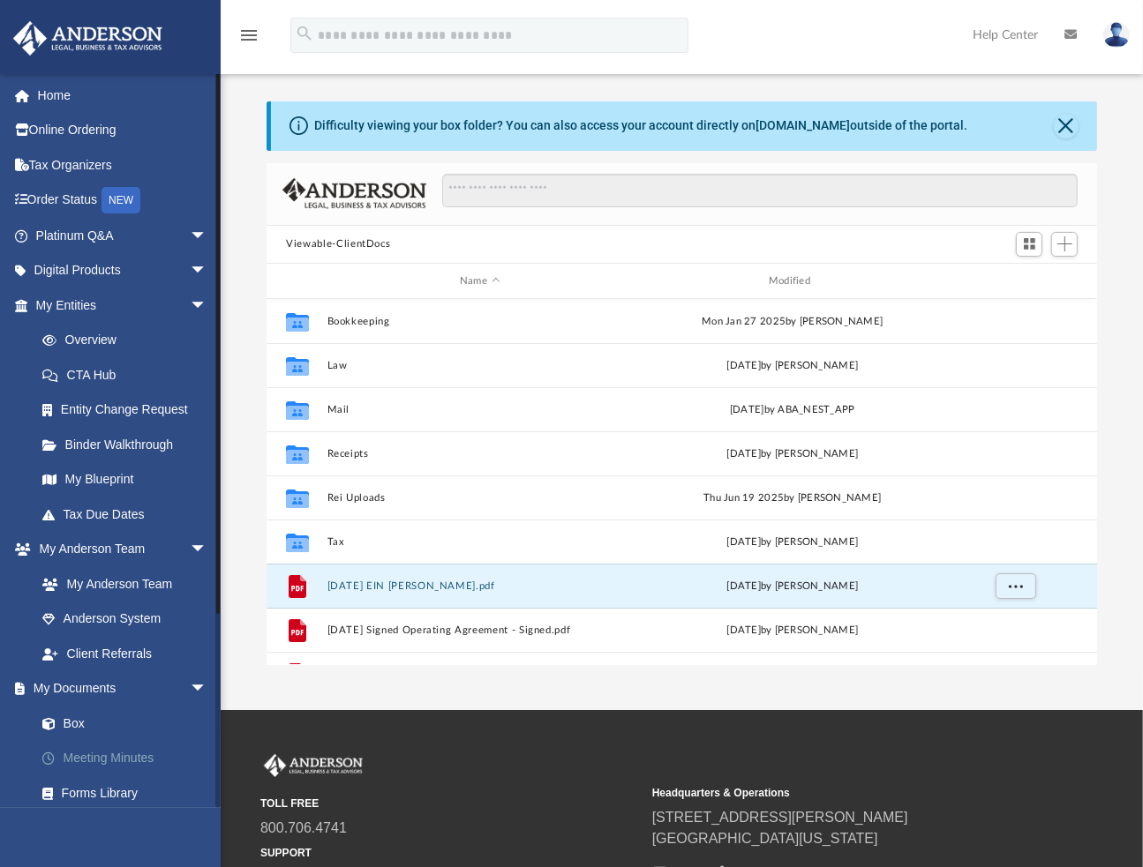
click at [120, 753] on link "Meeting Minutes" at bounding box center [129, 758] width 209 height 35
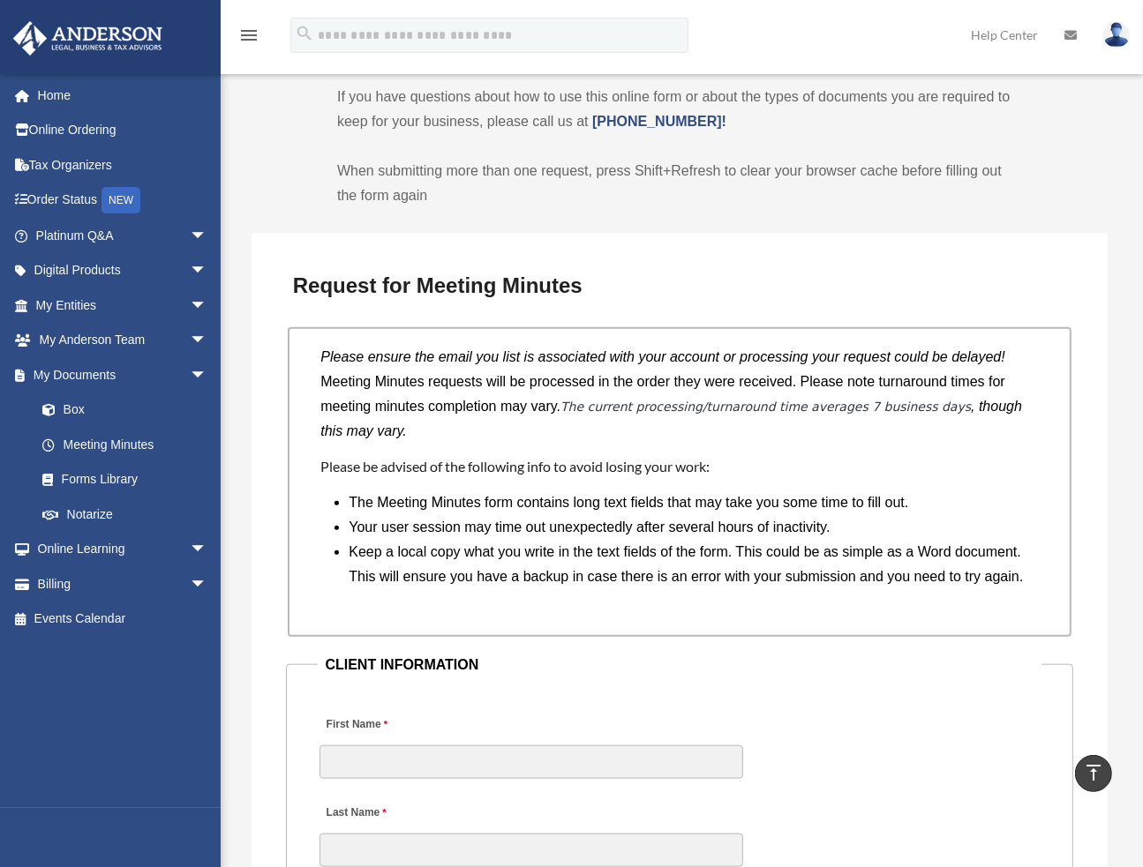
scroll to position [1500, 0]
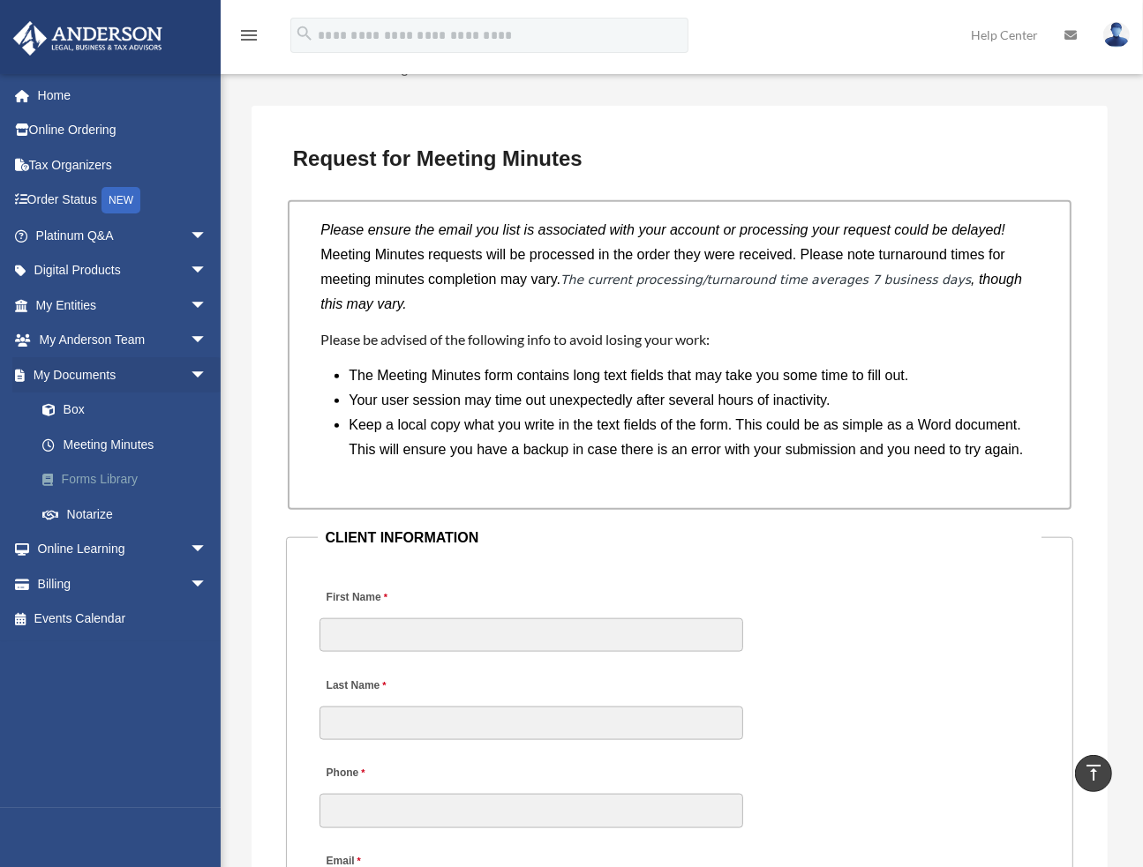
click at [93, 473] on link "Forms Library" at bounding box center [129, 479] width 209 height 35
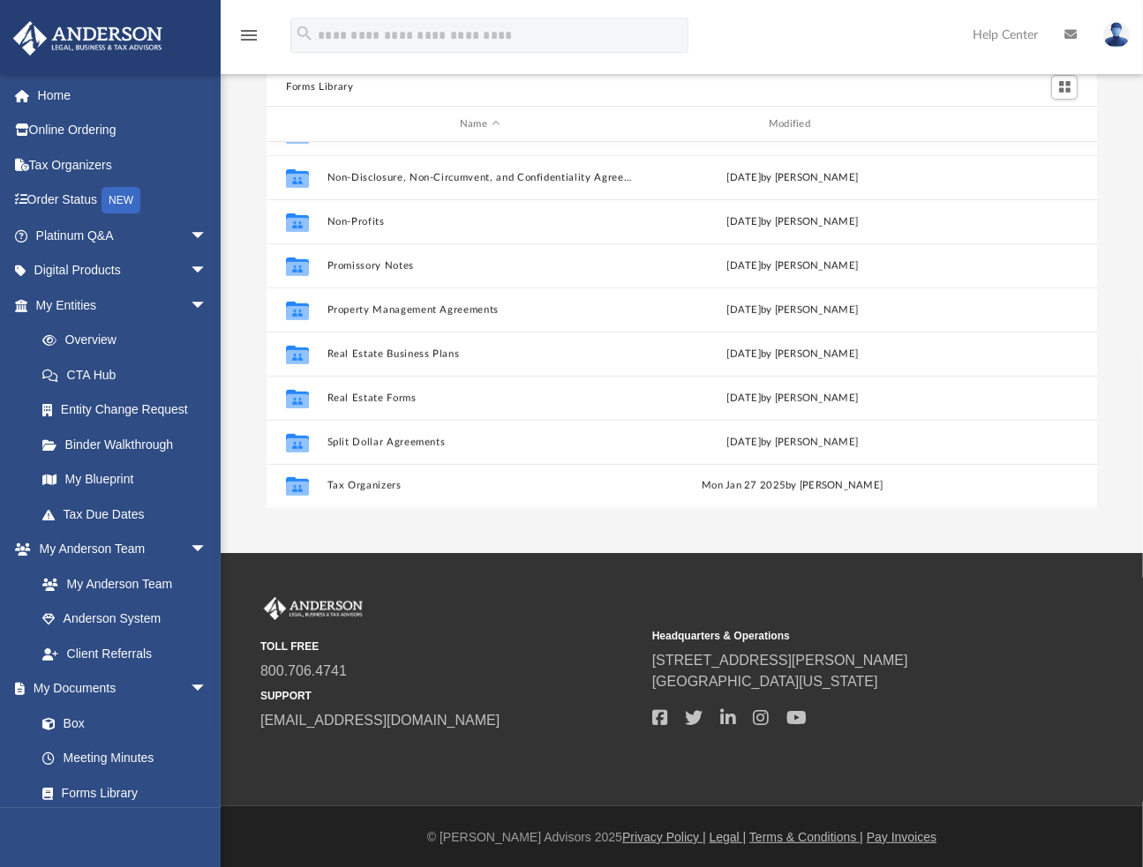
scroll to position [96, 0]
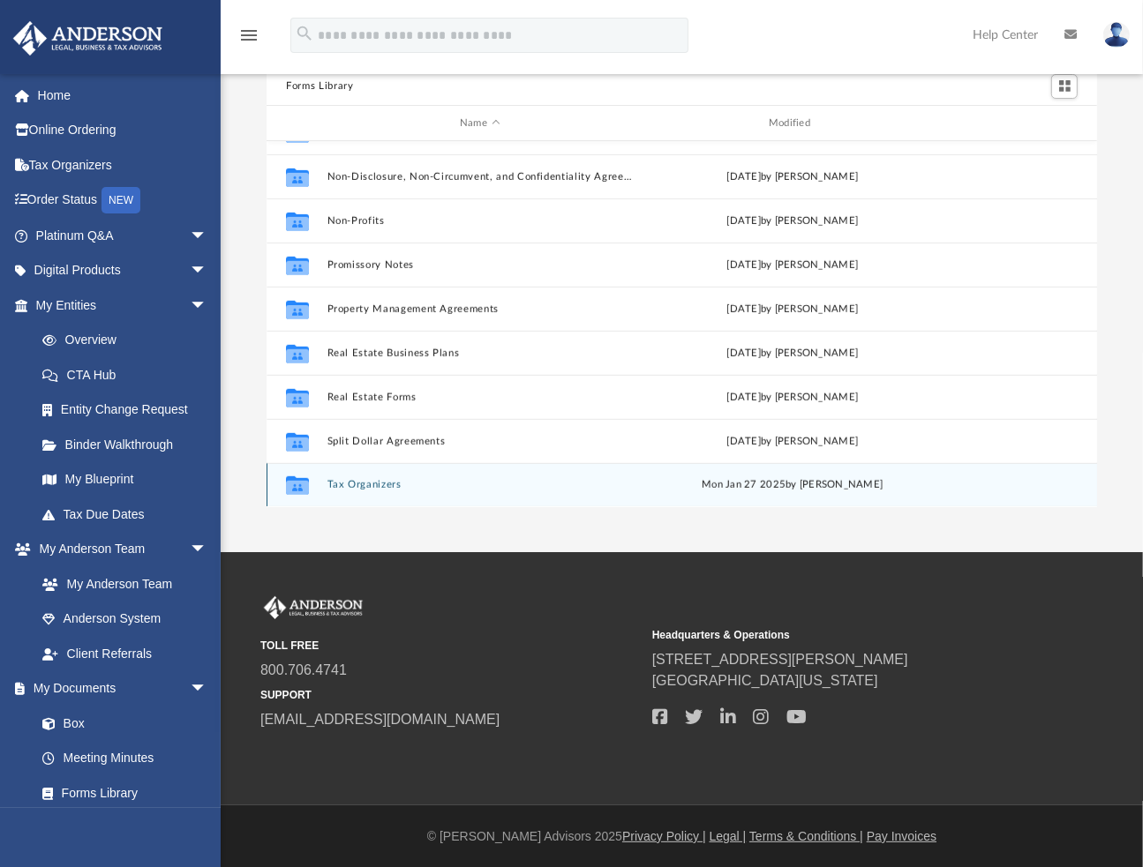
click at [360, 481] on button "Tax Organizers" at bounding box center [479, 485] width 305 height 11
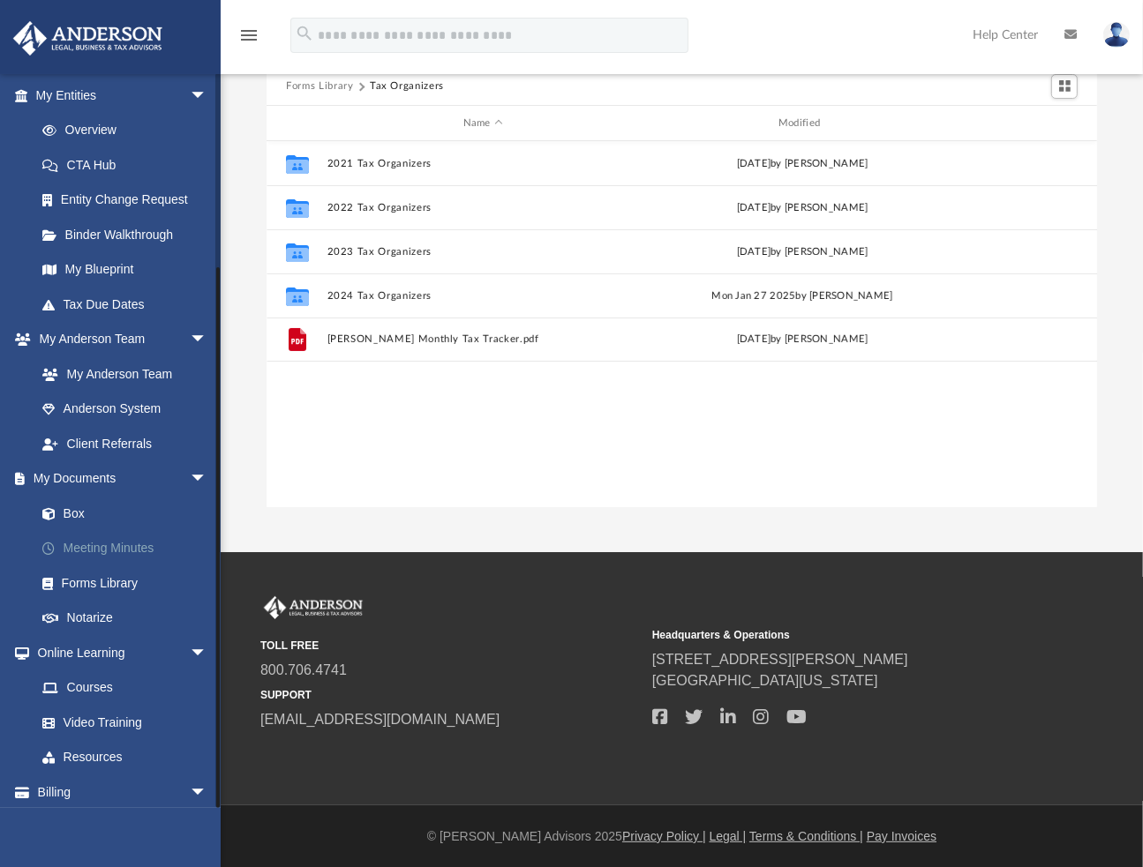
scroll to position [251, 0]
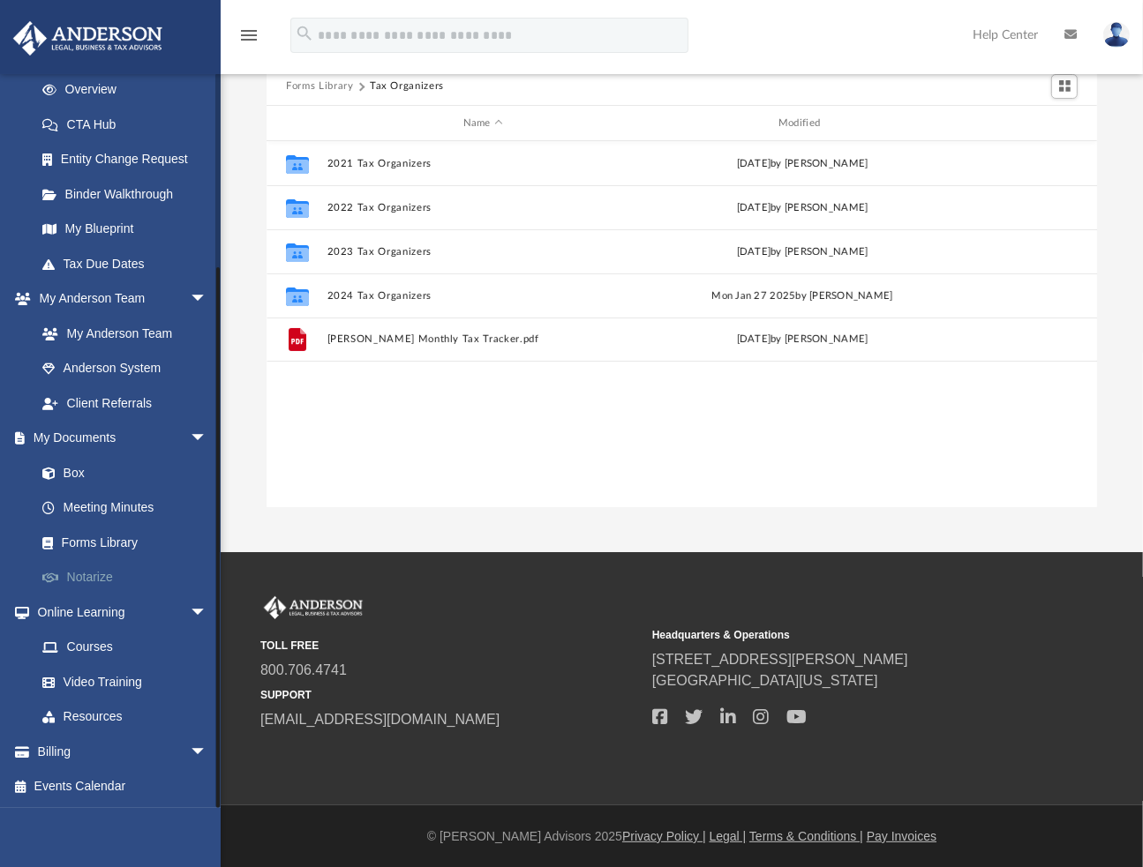
click at [95, 573] on link "Notarize" at bounding box center [129, 577] width 209 height 35
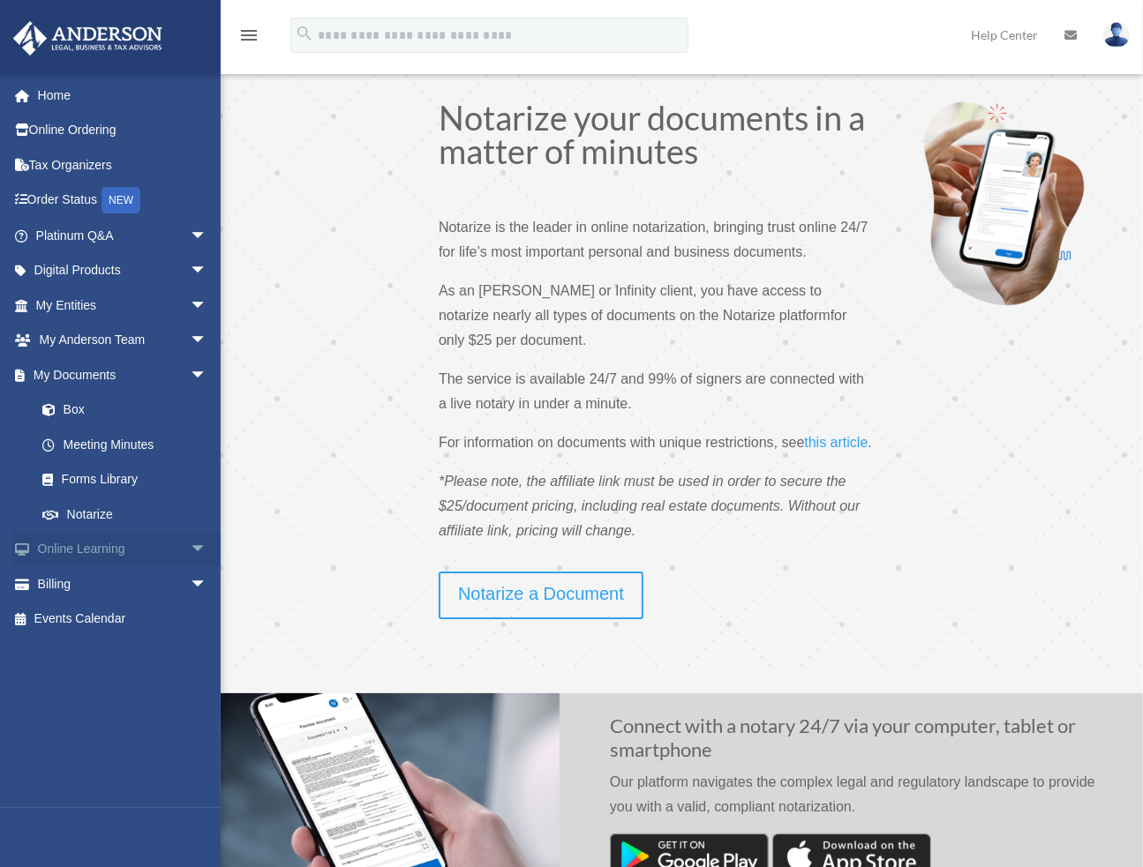
click at [190, 546] on span "arrow_drop_down" at bounding box center [207, 550] width 35 height 36
click at [97, 588] on link "Courses" at bounding box center [129, 583] width 209 height 35
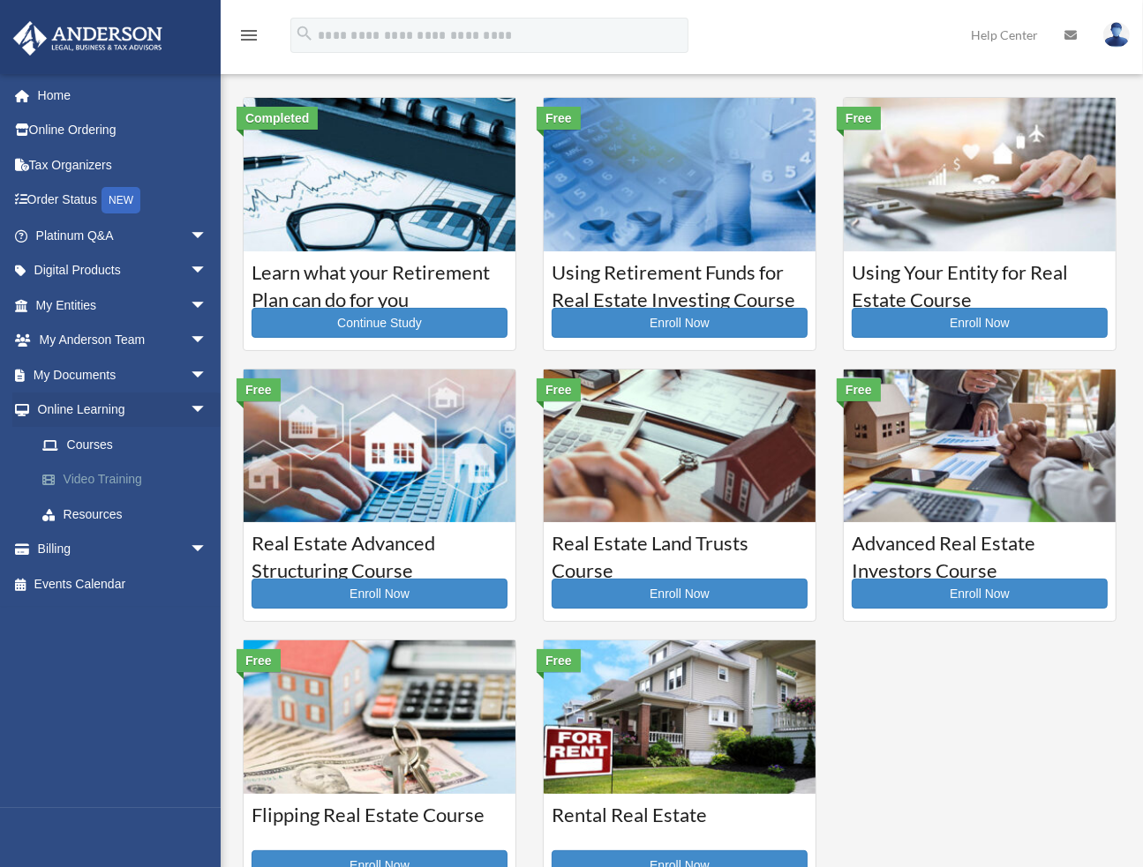
click at [104, 482] on link "Video Training" at bounding box center [129, 479] width 209 height 35
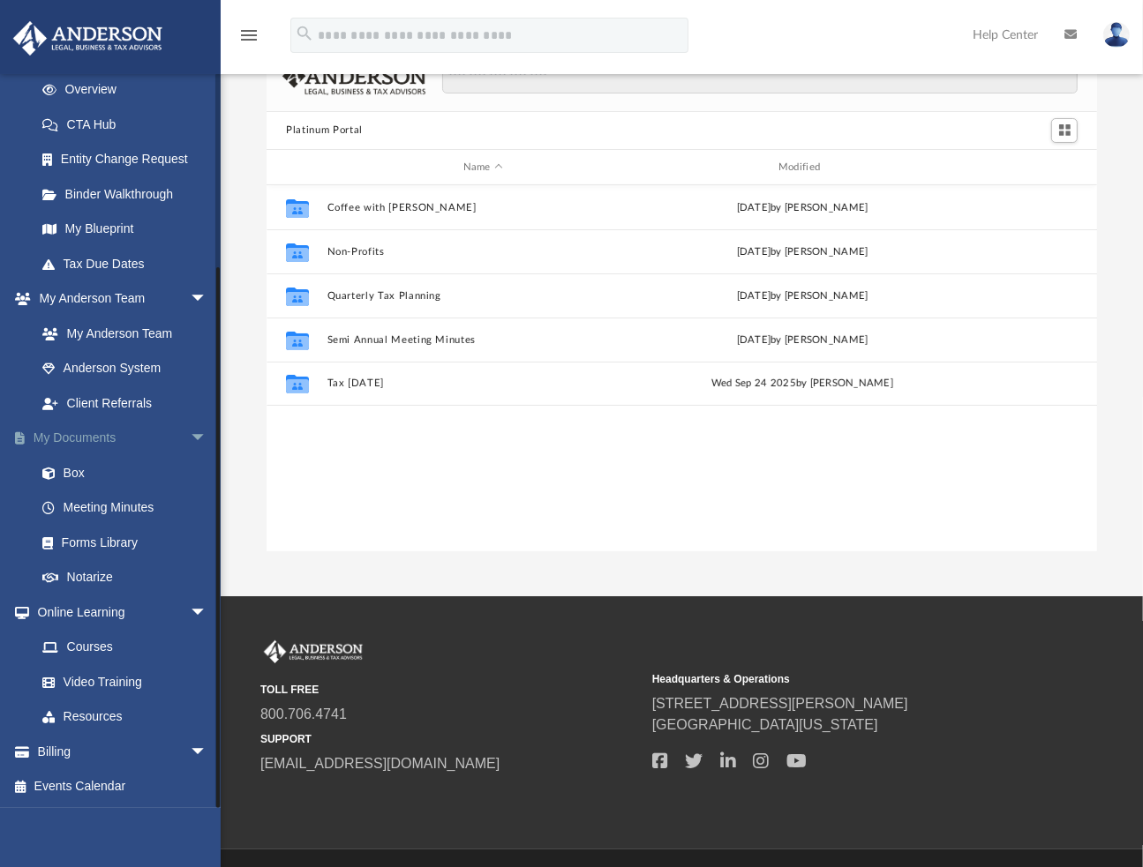
scroll to position [96, 0]
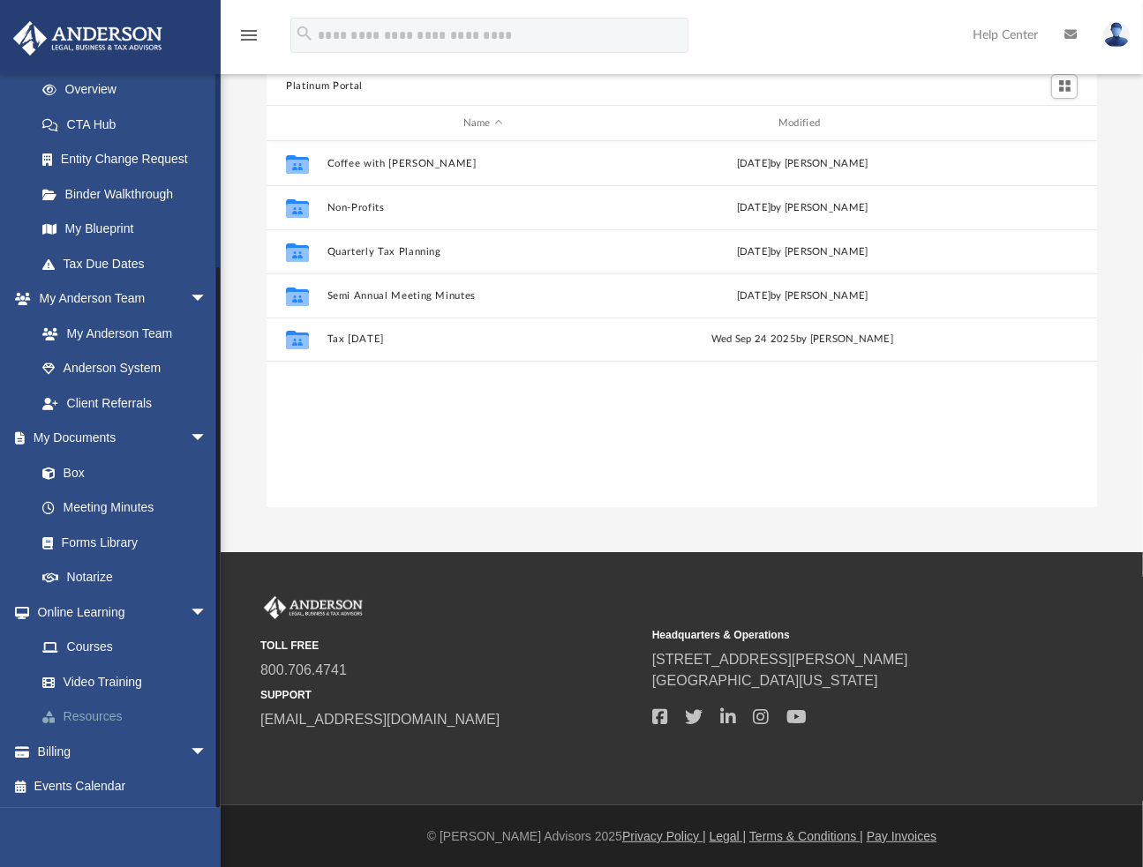
click at [84, 711] on link "Resources" at bounding box center [129, 717] width 209 height 35
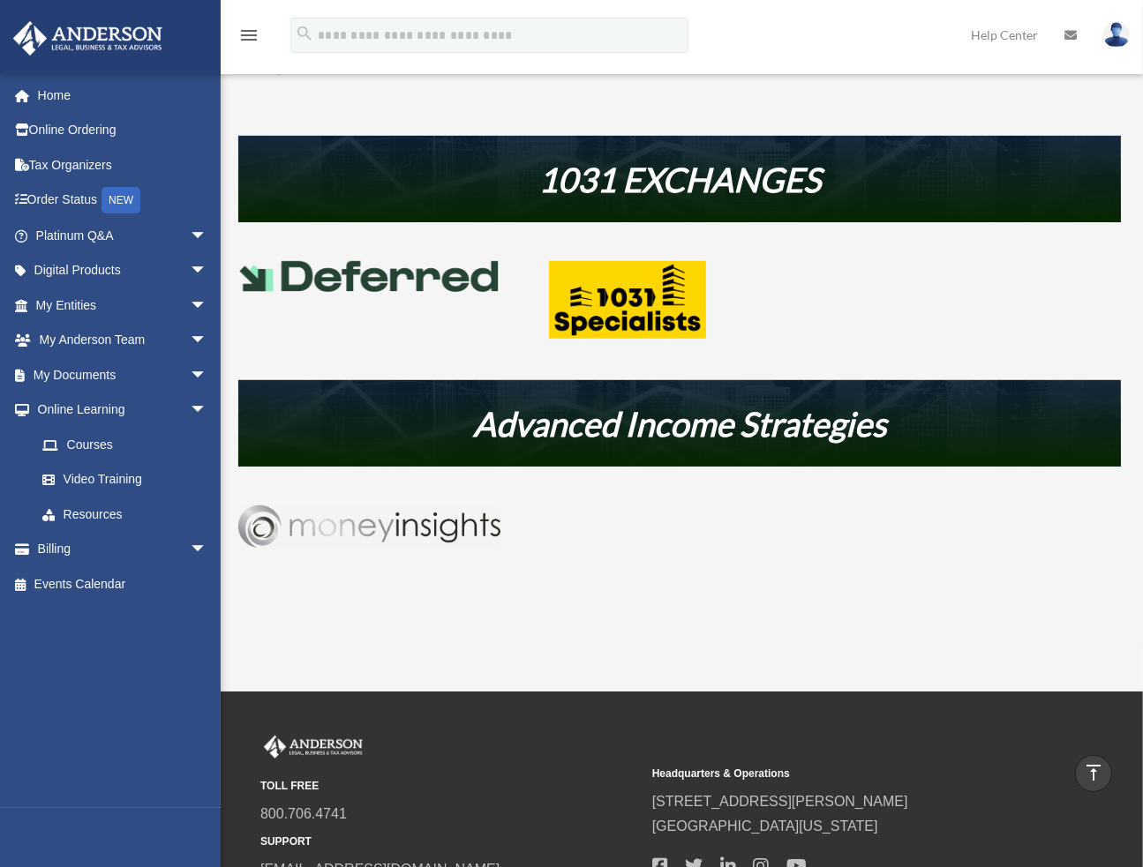
scroll to position [706, 0]
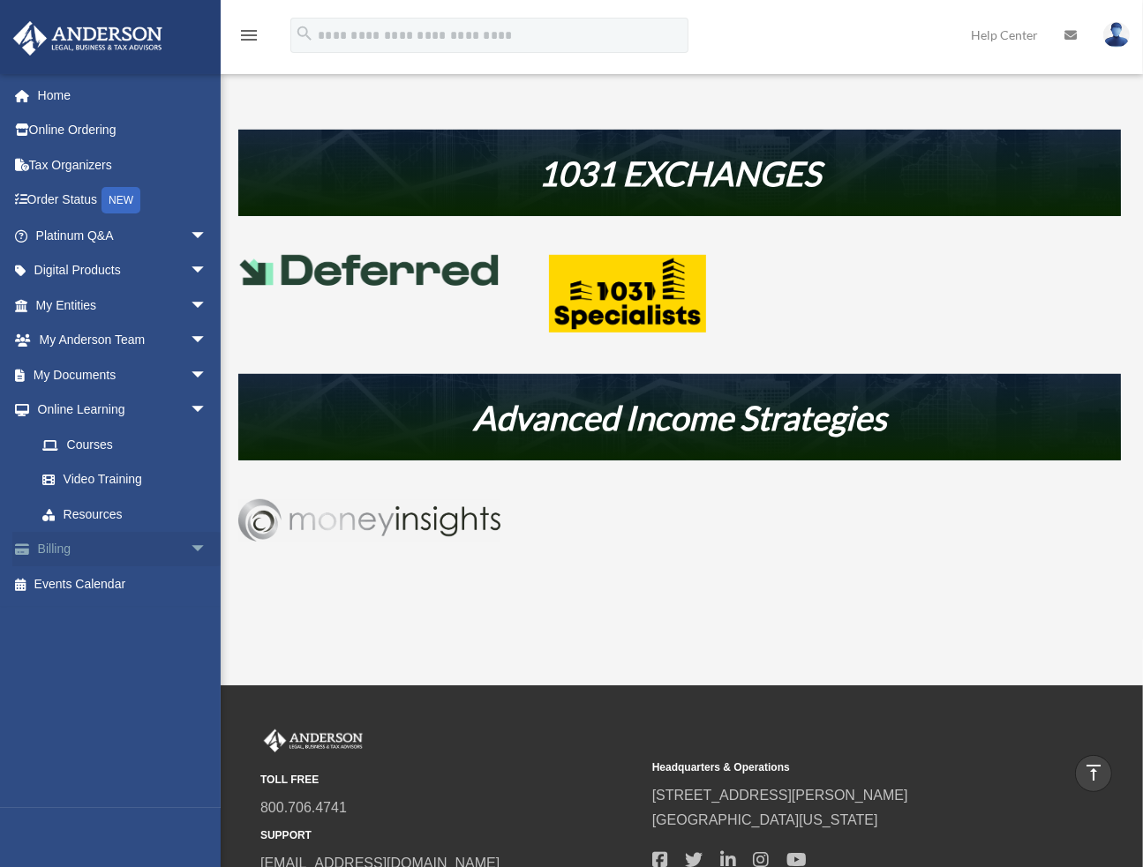
click at [190, 543] on span "arrow_drop_down" at bounding box center [207, 550] width 35 height 36
click at [123, 584] on link "$ Open Invoices" at bounding box center [129, 584] width 209 height 36
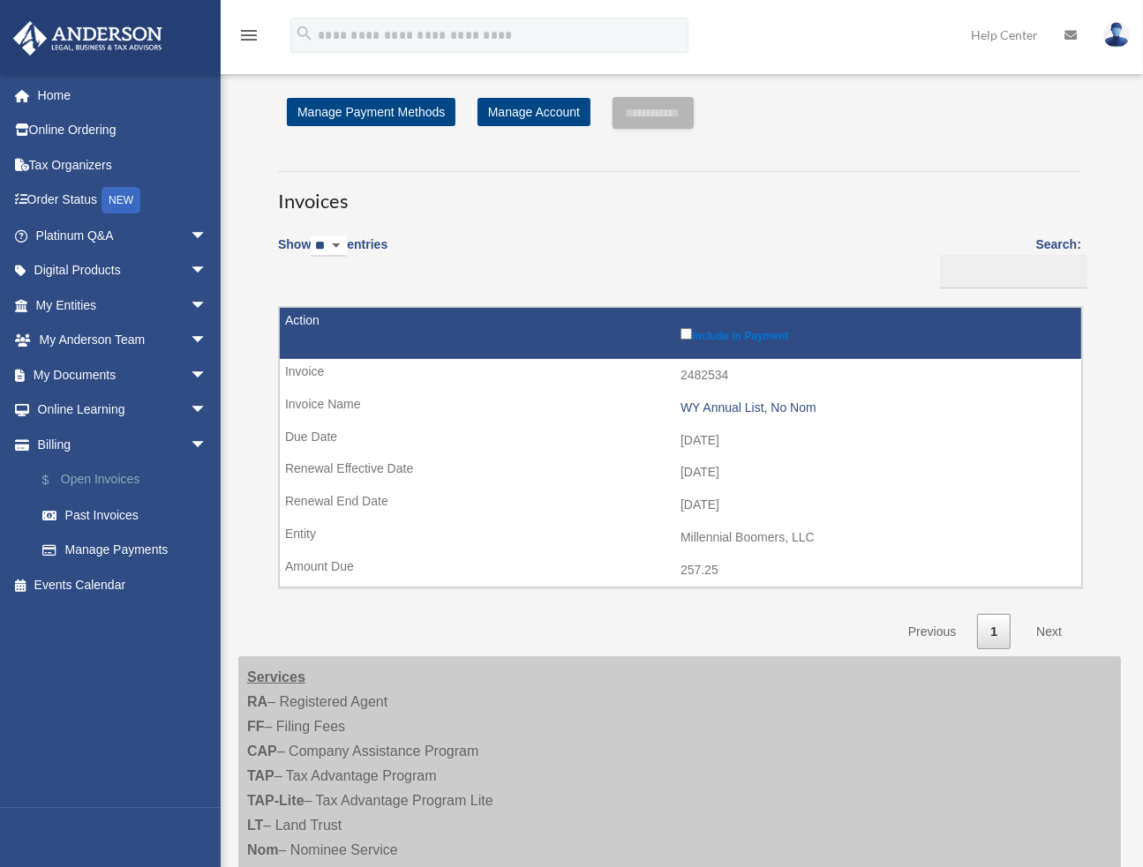
click at [106, 483] on link "$ Open Invoices" at bounding box center [129, 480] width 209 height 36
click at [116, 513] on link "Past Invoices" at bounding box center [129, 515] width 209 height 35
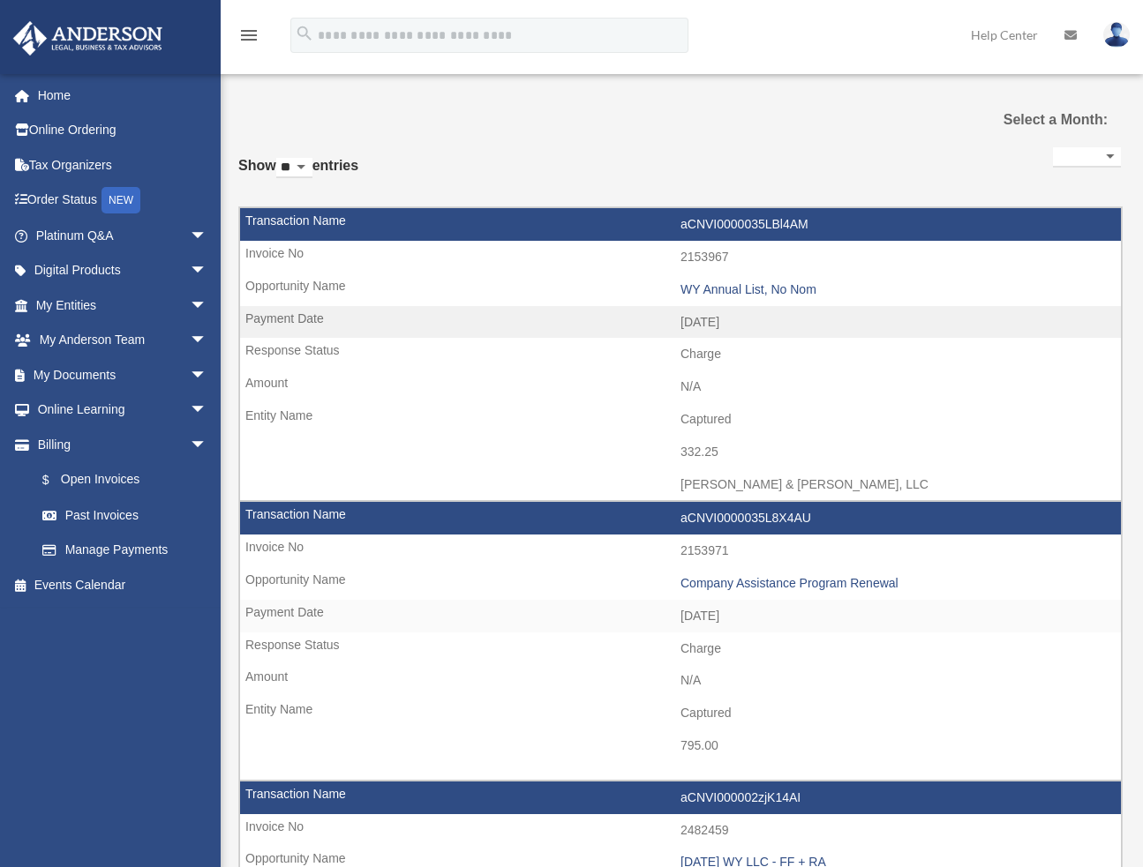
select select
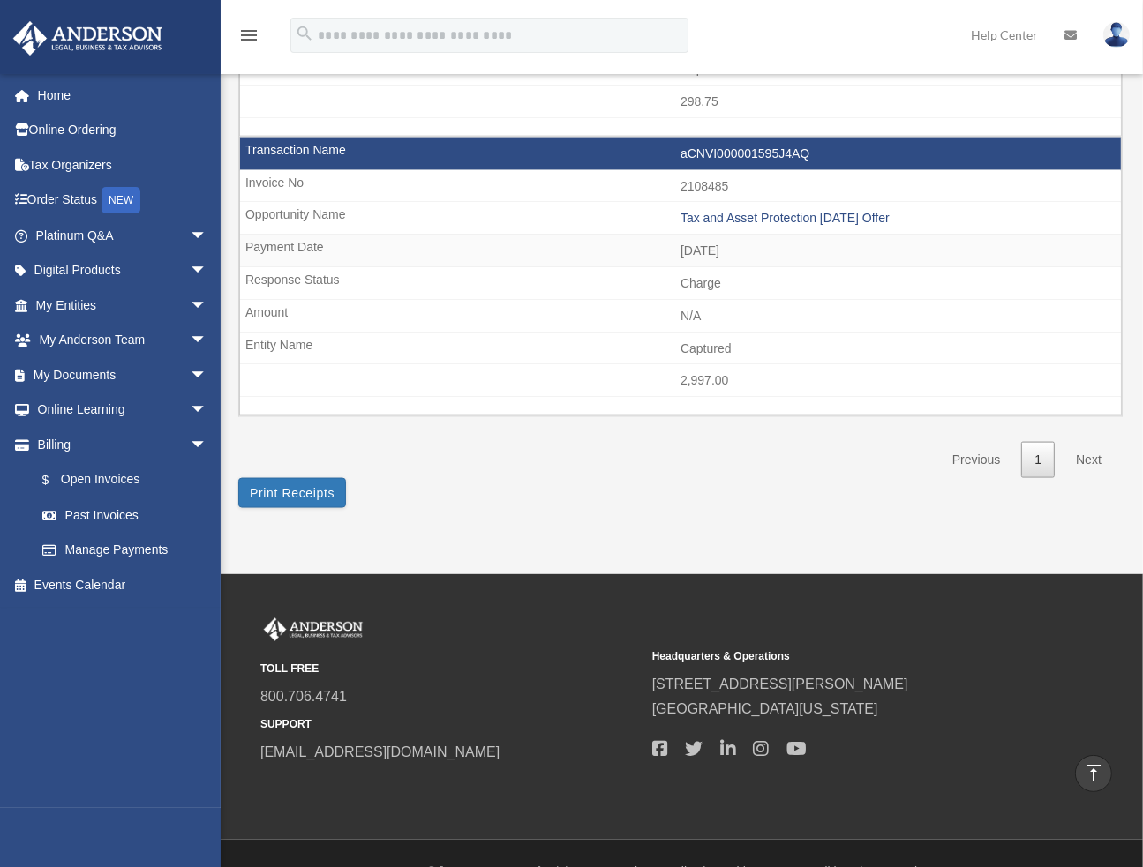
scroll to position [2060, 0]
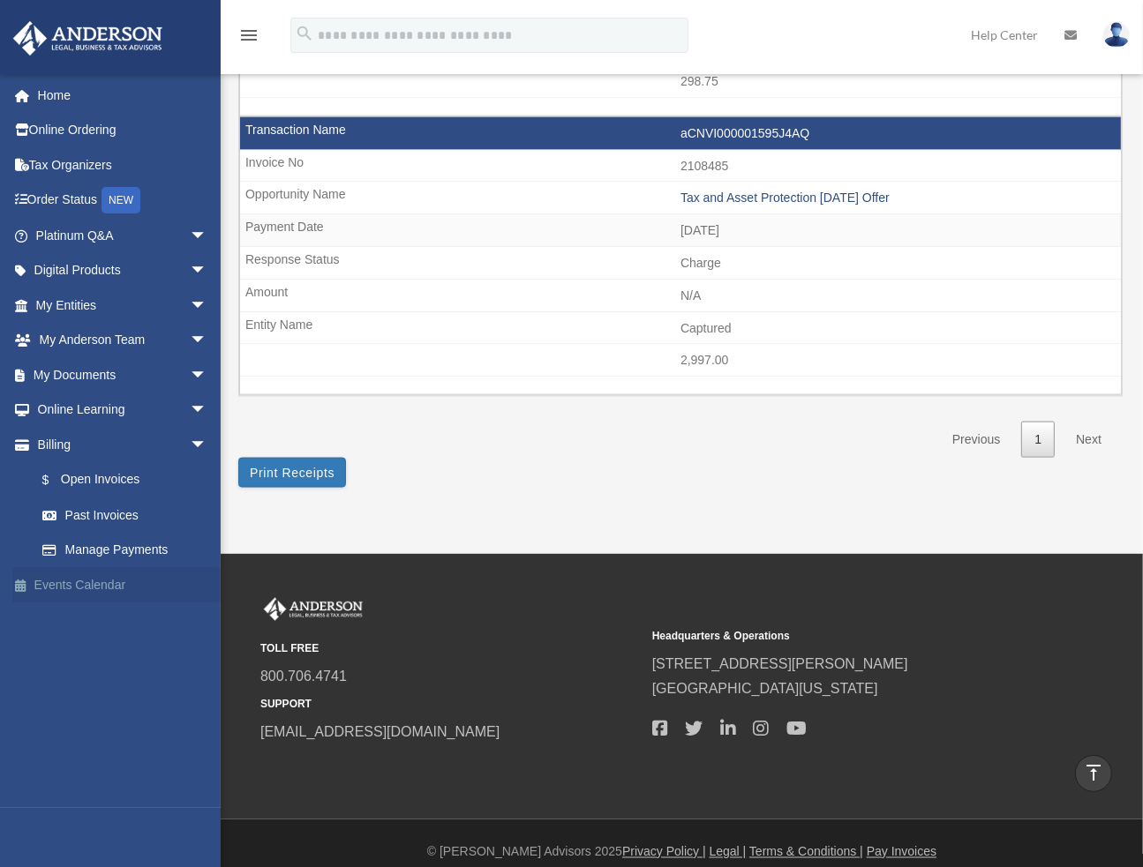
click at [99, 586] on link "Events Calendar" at bounding box center [122, 584] width 221 height 35
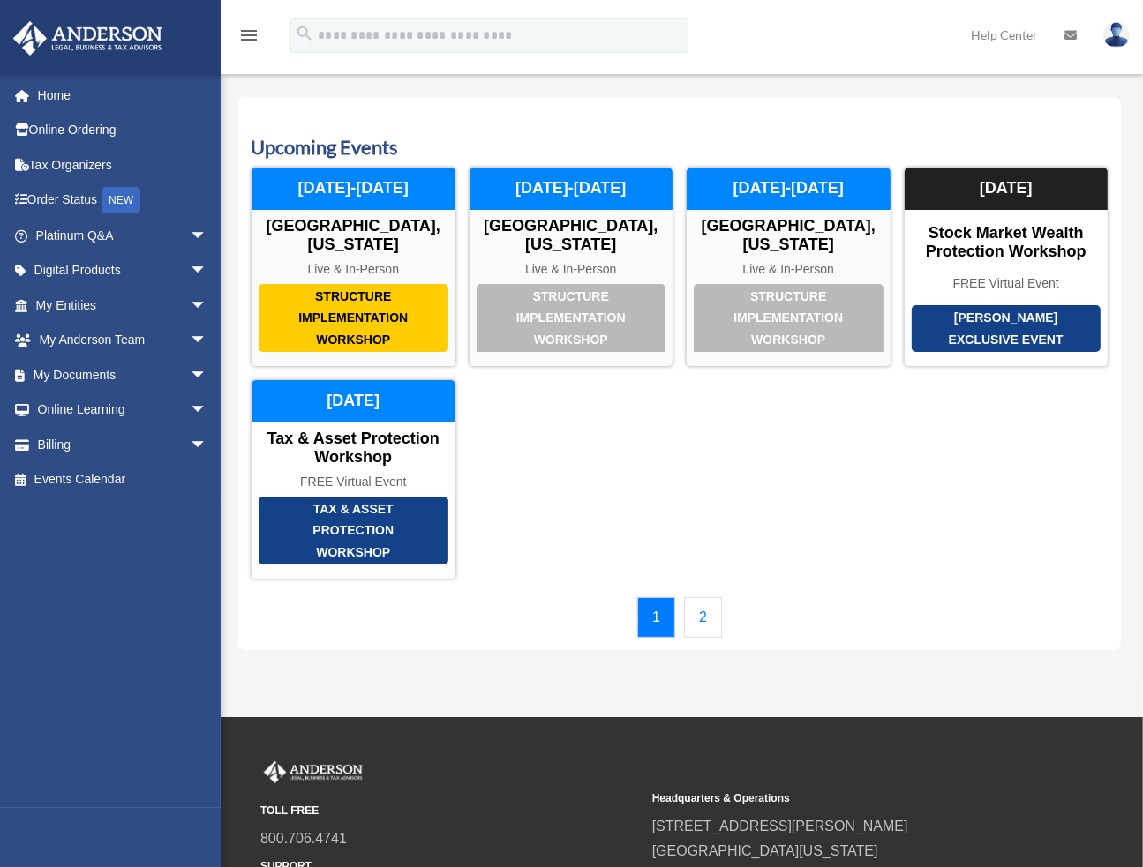
click at [709, 603] on link "2" at bounding box center [703, 617] width 38 height 41
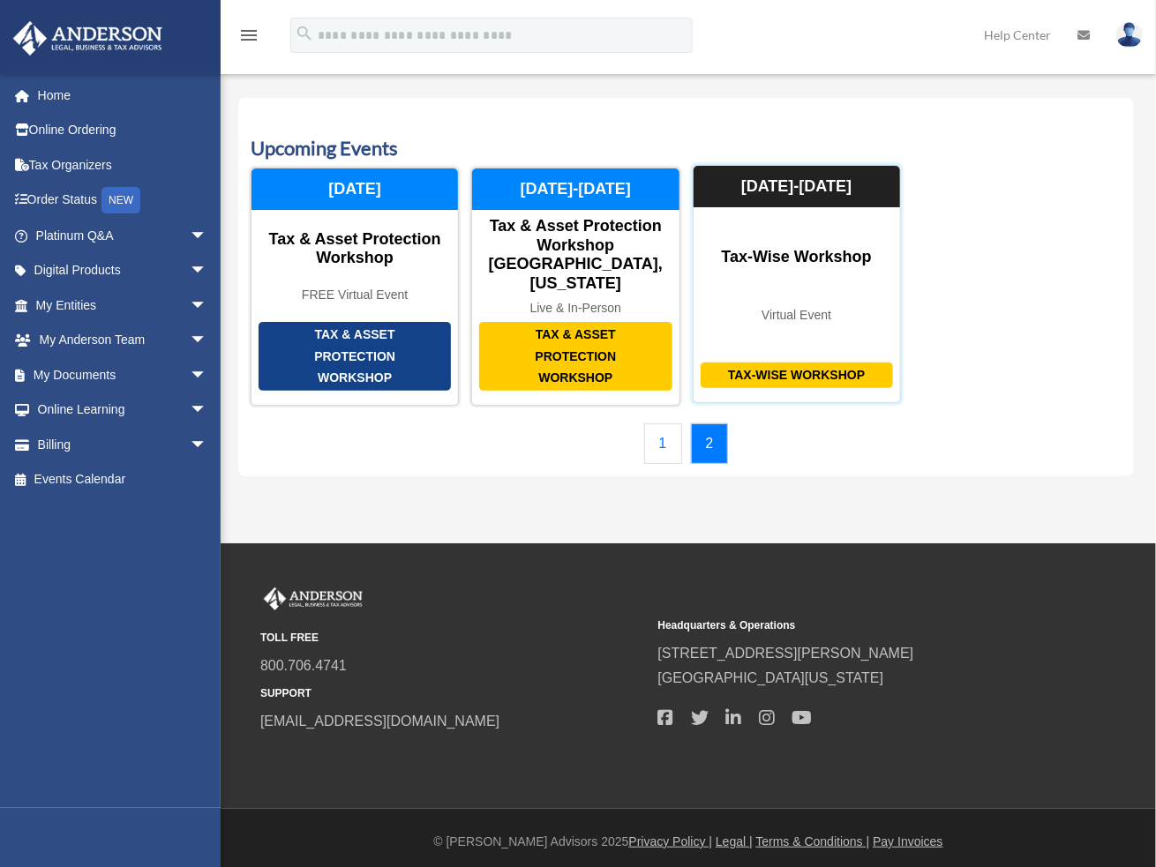
click at [801, 363] on div "Tax-Wise Workshop" at bounding box center [797, 376] width 192 height 26
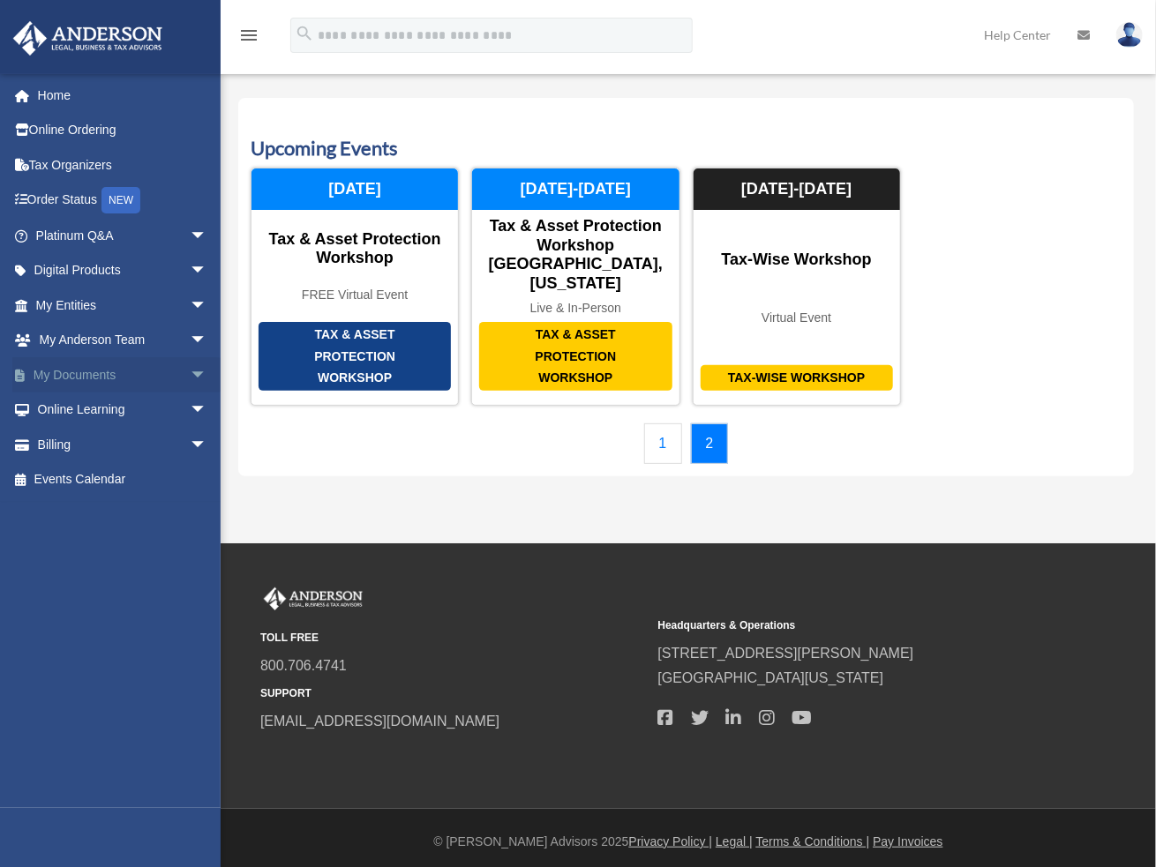
click at [190, 369] on span "arrow_drop_down" at bounding box center [207, 375] width 35 height 36
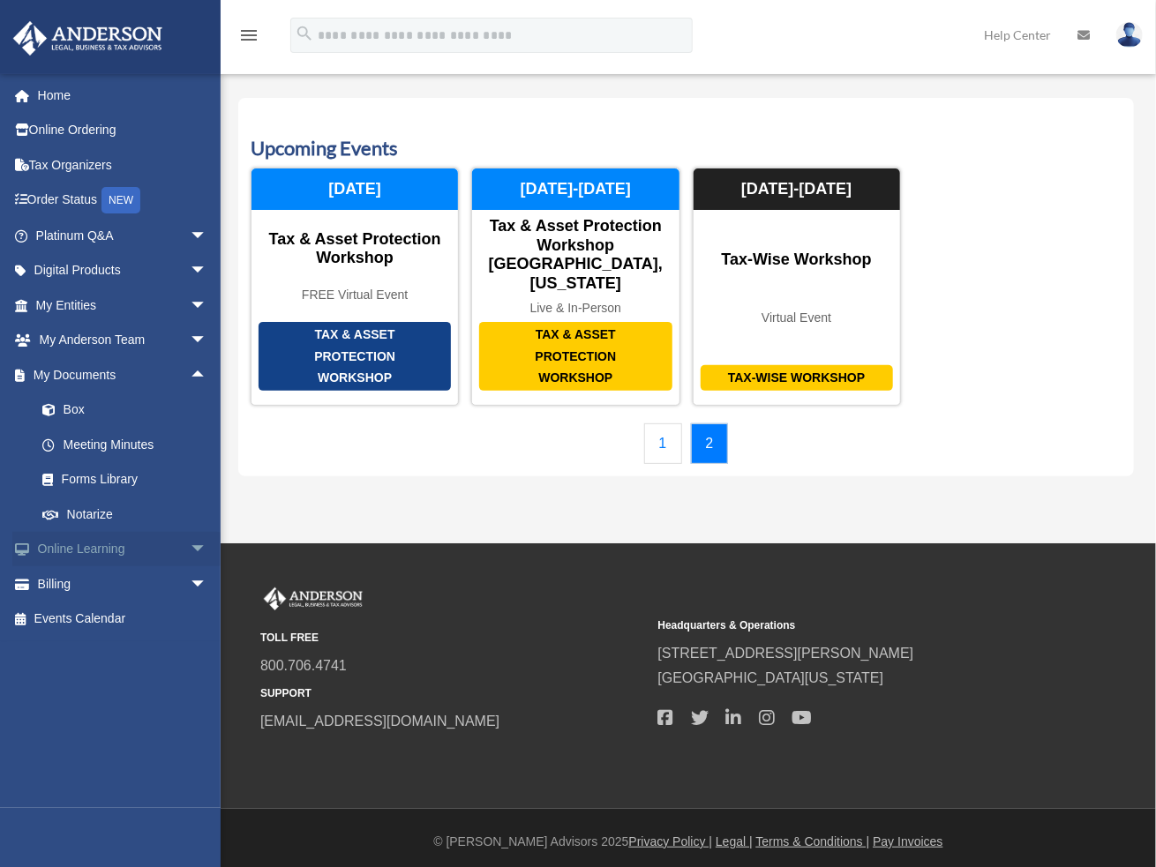
click at [190, 548] on span "arrow_drop_down" at bounding box center [207, 550] width 35 height 36
click at [95, 582] on link "Courses" at bounding box center [129, 583] width 209 height 35
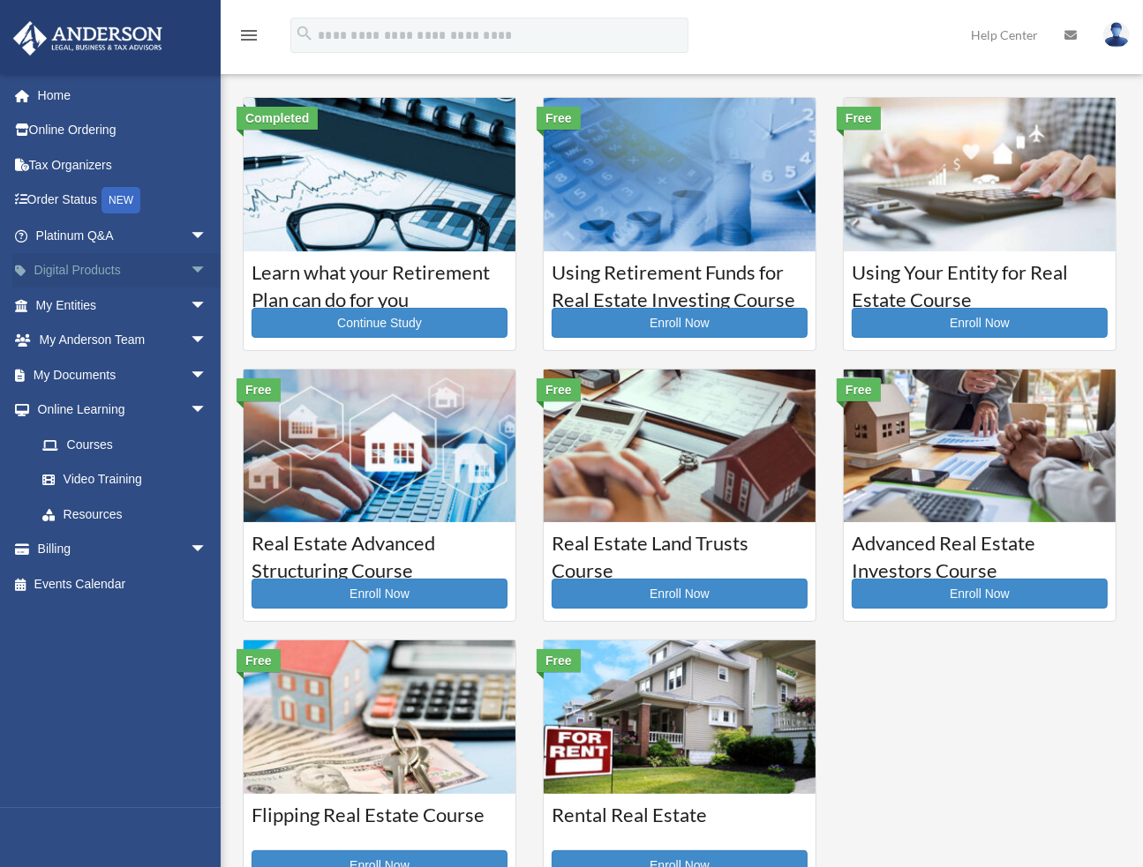
click at [190, 266] on span "arrow_drop_down" at bounding box center [207, 271] width 35 height 36
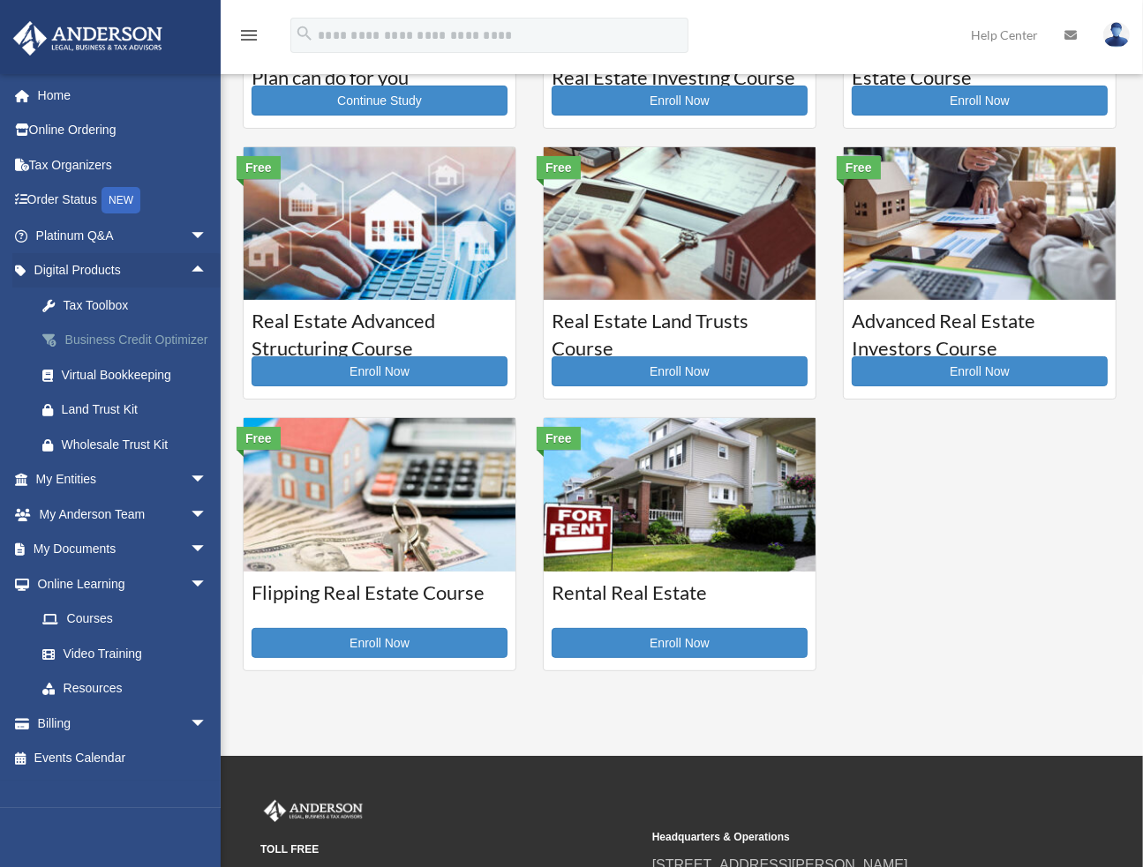
scroll to position [265, 0]
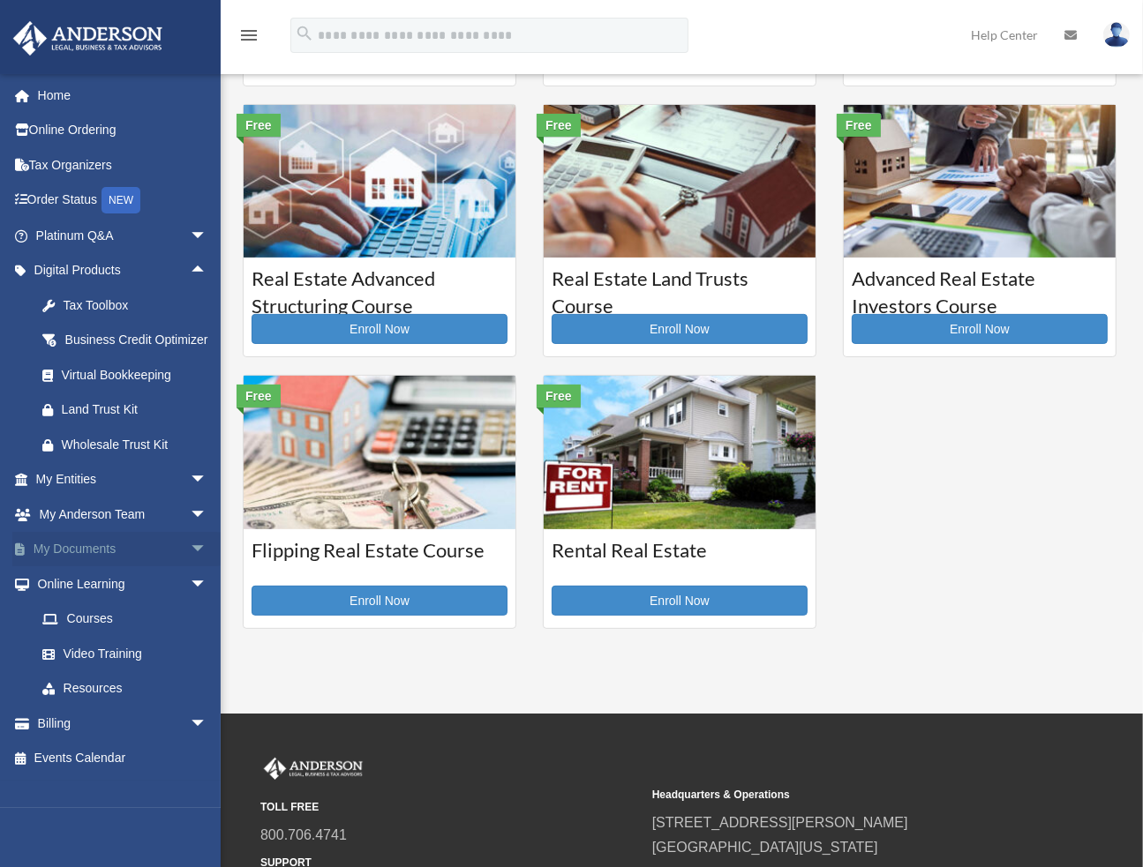
click at [190, 568] on span "arrow_drop_down" at bounding box center [207, 550] width 35 height 36
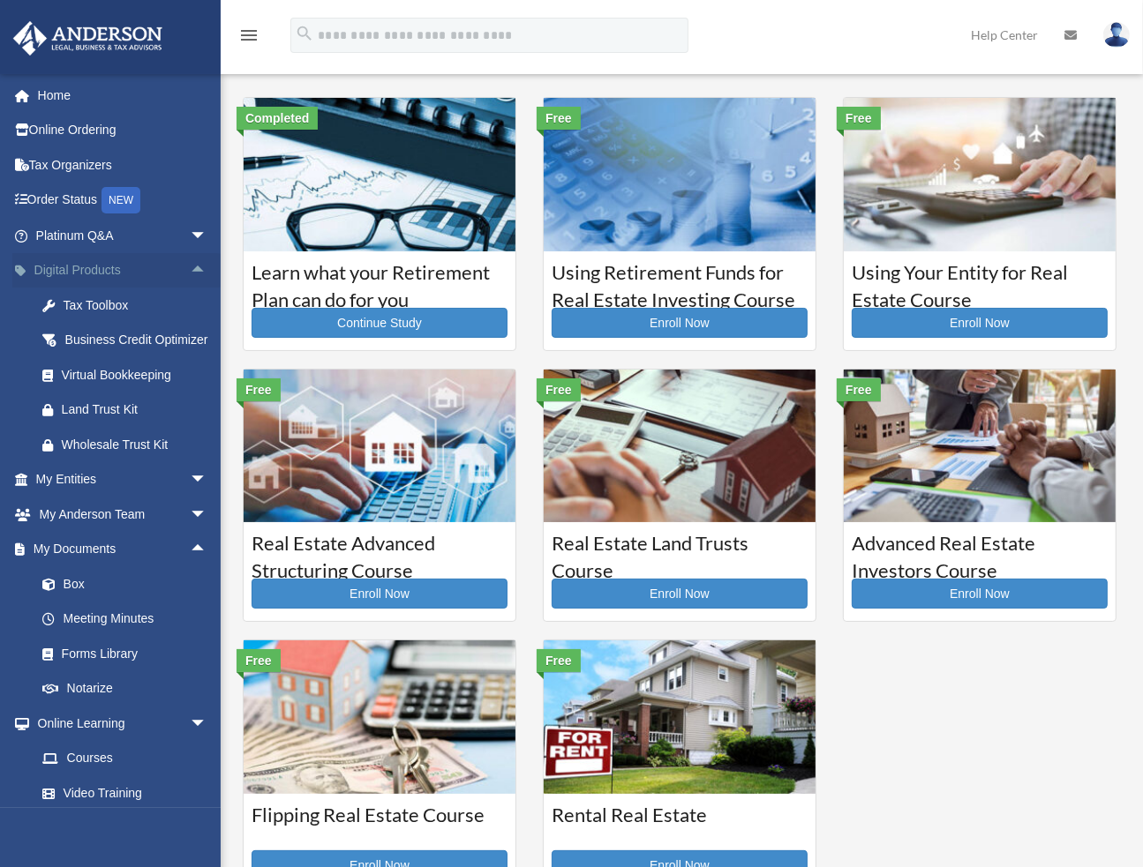
click at [93, 264] on link "Digital Products arrow_drop_up" at bounding box center [122, 270] width 221 height 35
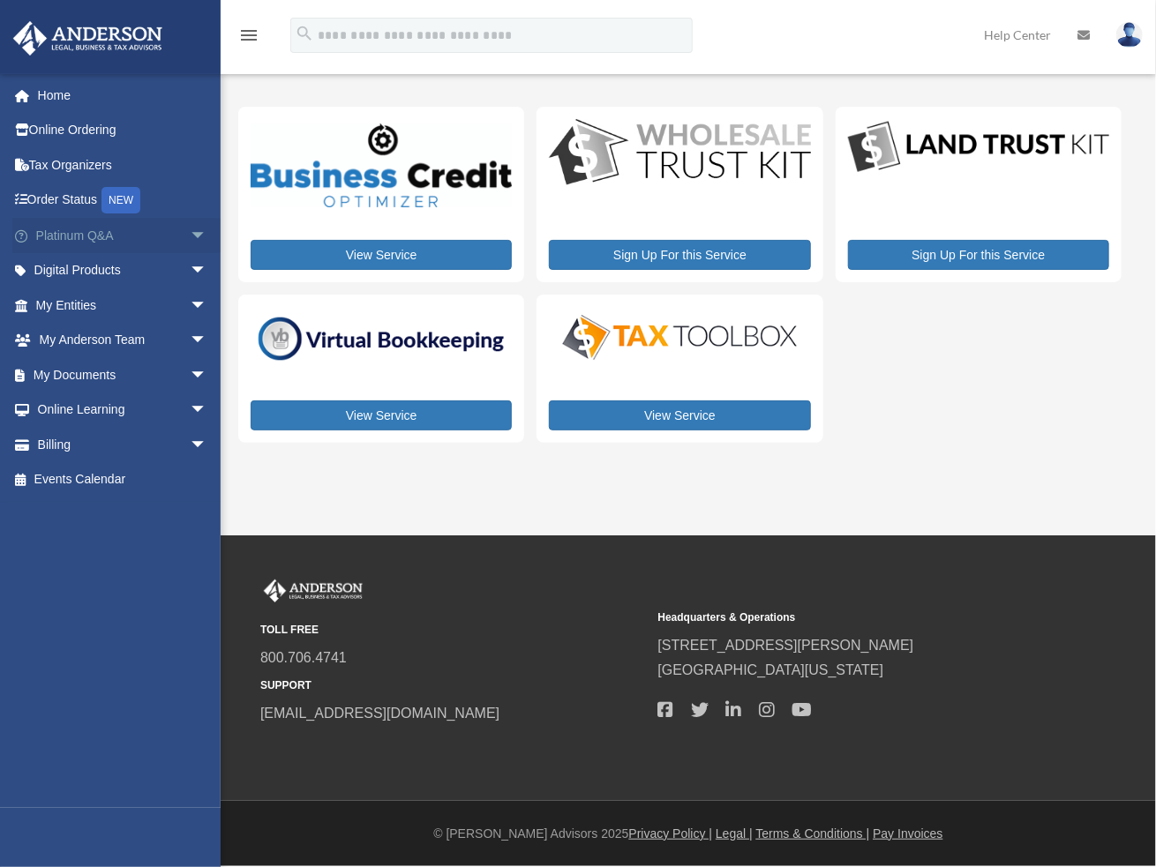
click at [190, 242] on span "arrow_drop_down" at bounding box center [207, 236] width 35 height 36
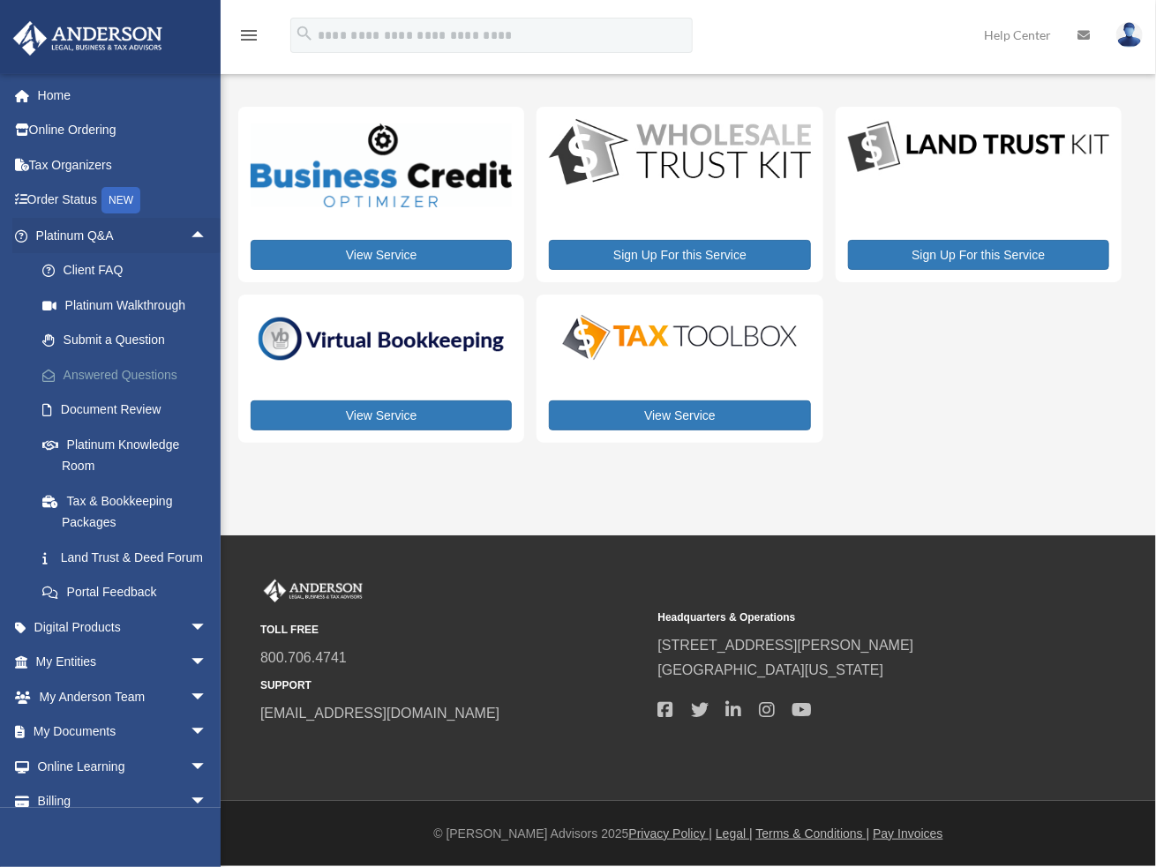
scroll to position [71, 0]
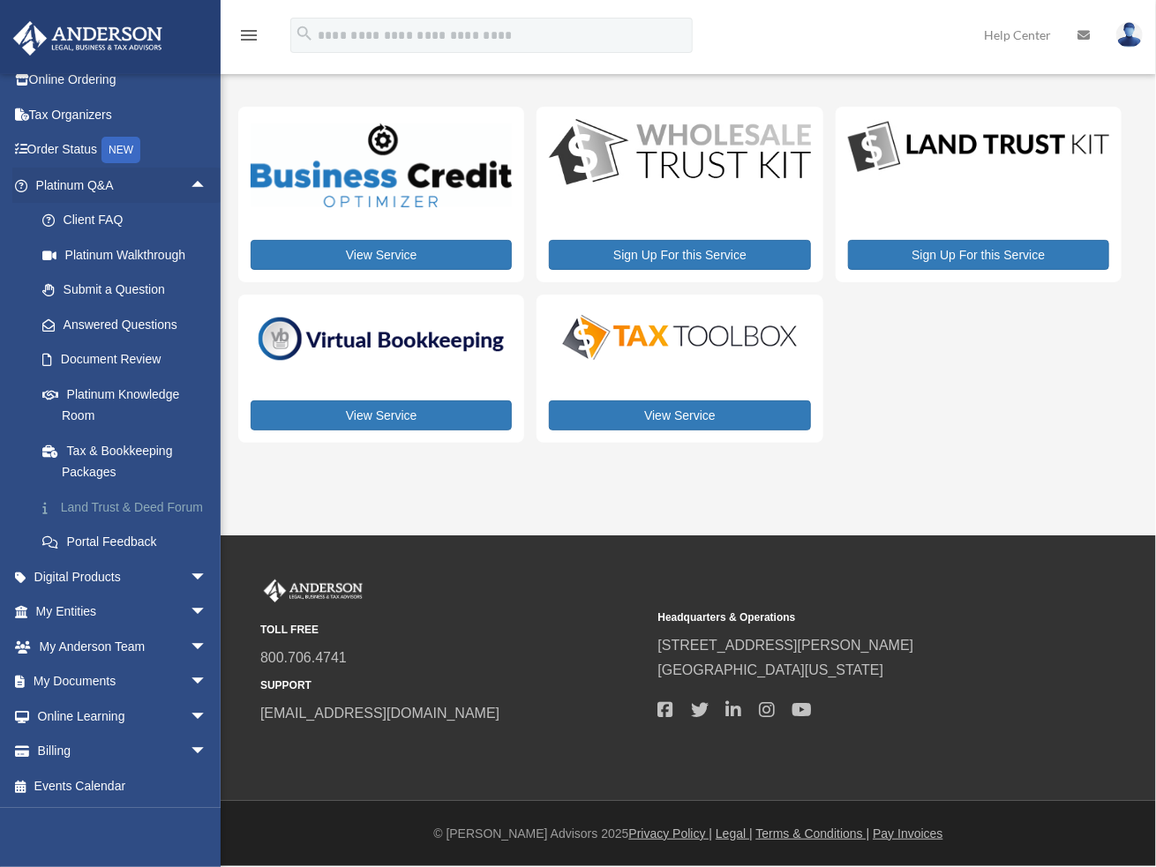
click at [92, 490] on link "Land Trust & Deed Forum" at bounding box center [129, 507] width 209 height 35
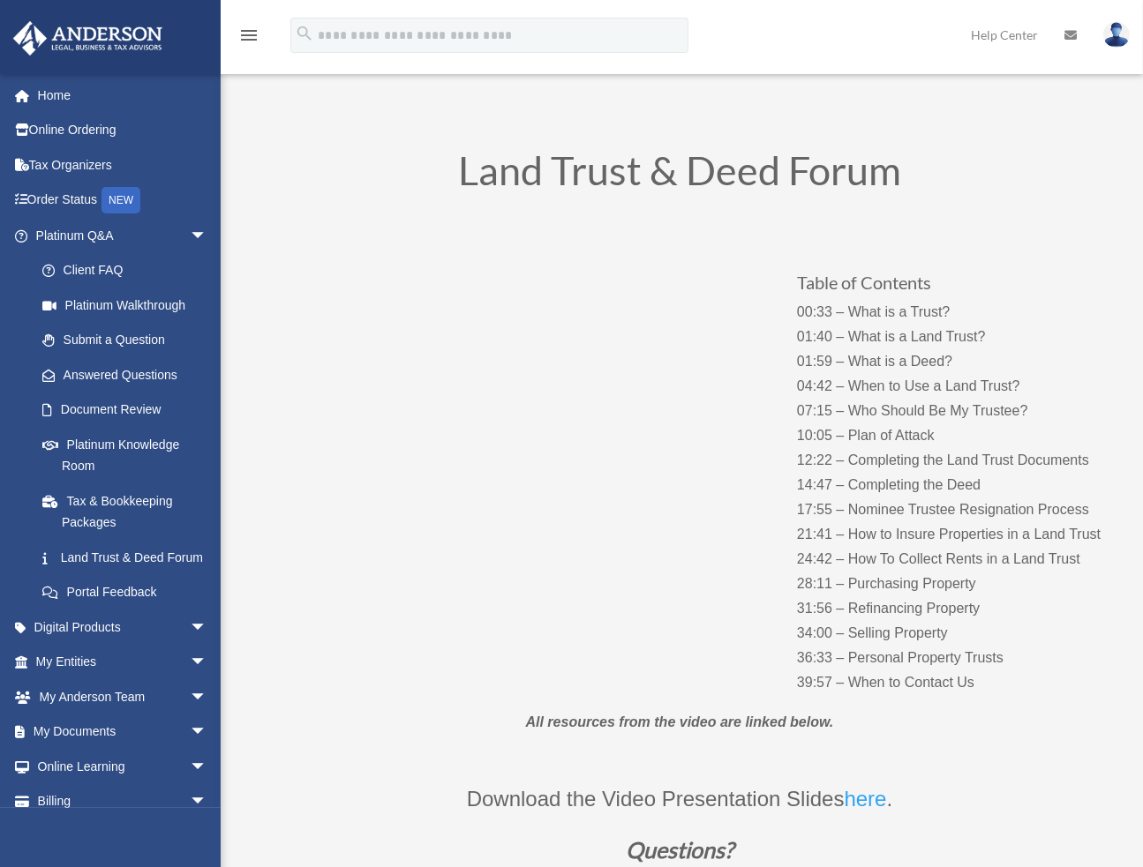
click at [452, 697] on div "Table of Contents 00:33 – What is a Trust? 01:40 – What is a Land Trust? 01:59 …" at bounding box center [679, 465] width 882 height 496
click at [190, 678] on span "arrow_drop_down" at bounding box center [207, 663] width 35 height 36
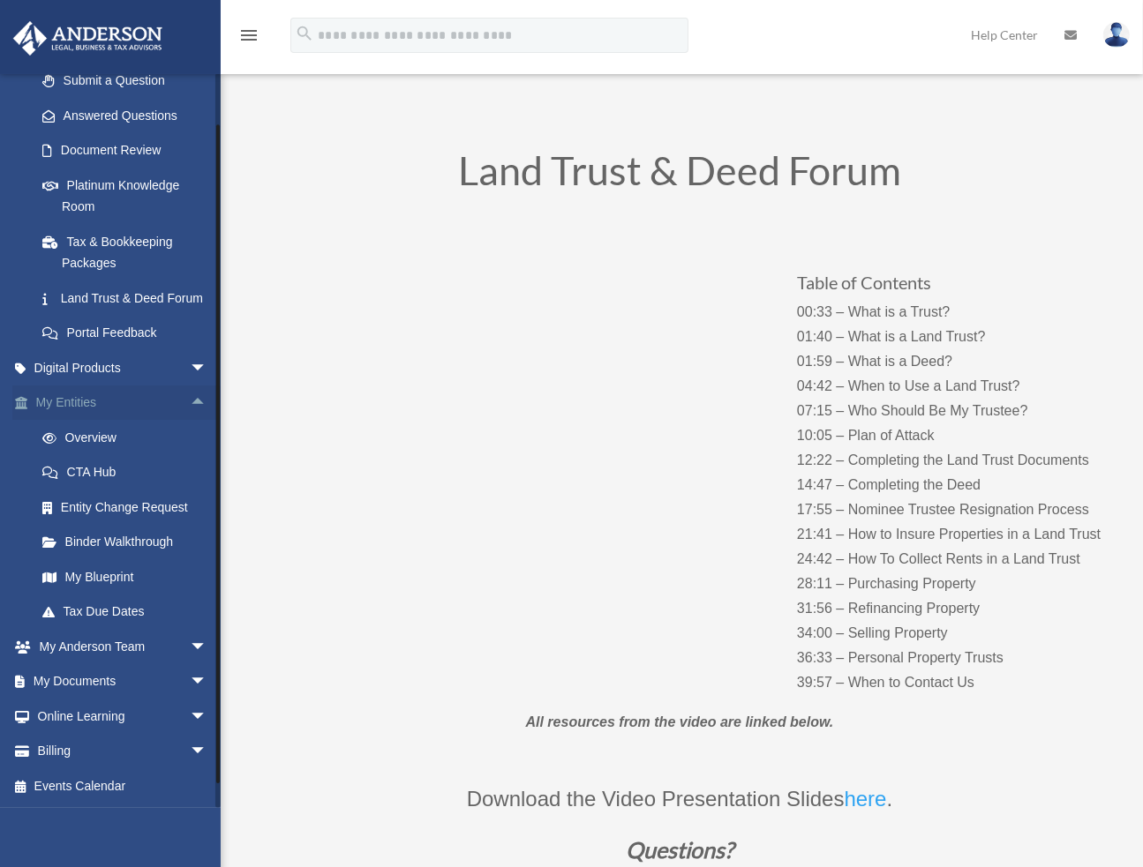
scroll to position [280, 0]
click at [90, 434] on link "Overview" at bounding box center [129, 437] width 209 height 35
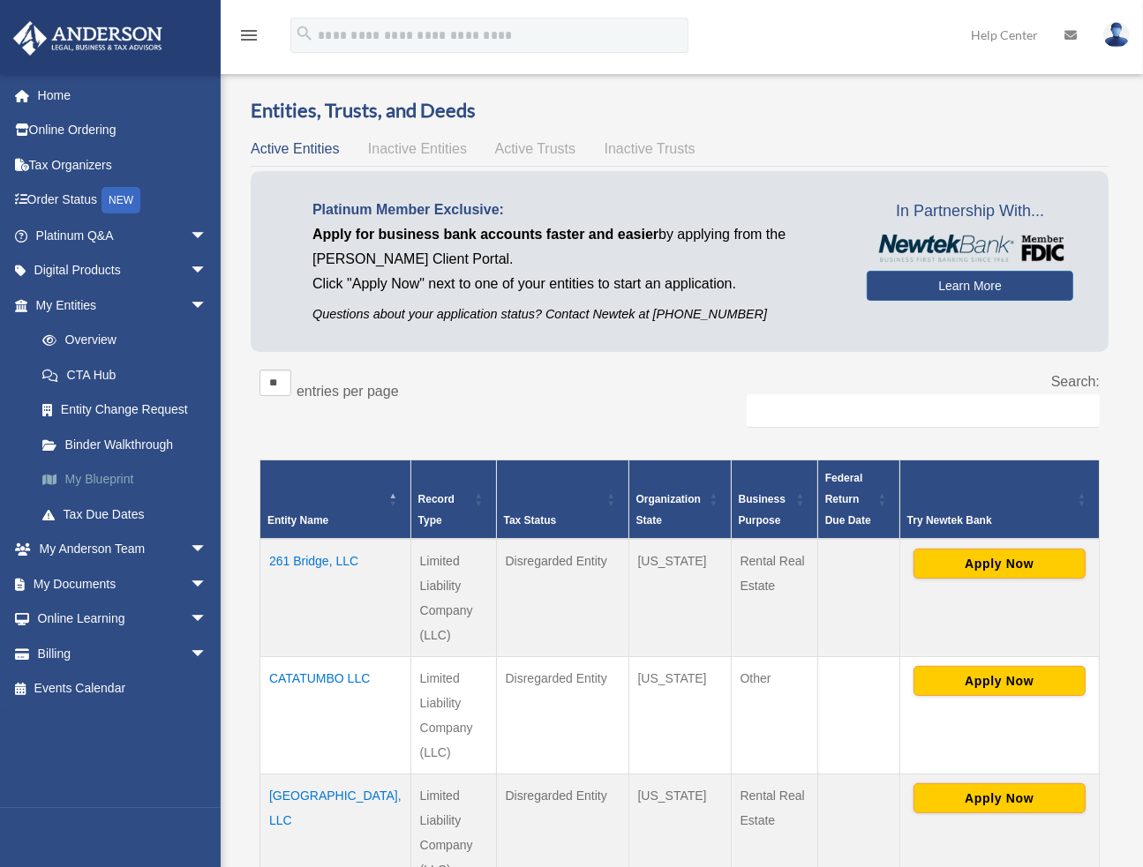
click at [87, 477] on link "My Blueprint" at bounding box center [129, 479] width 209 height 35
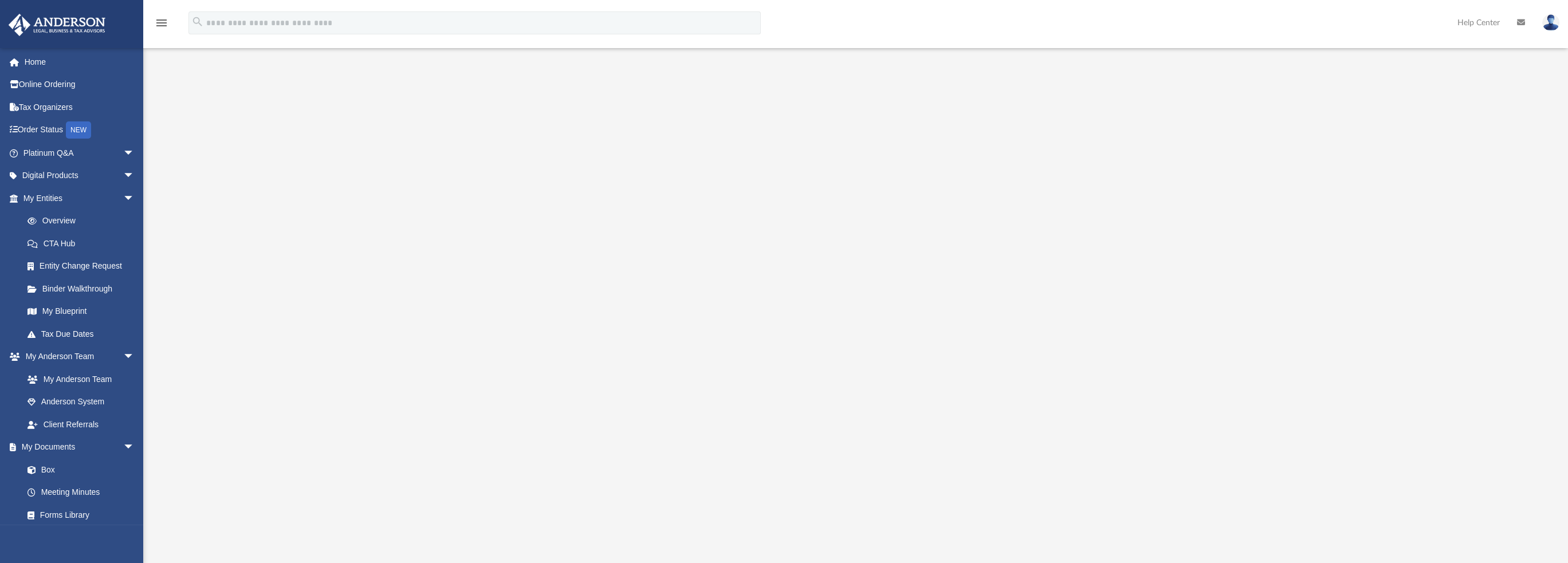
click at [750, 32] on div "menu search Site Menu add [EMAIL_ADDRESS][DOMAIN_NAME] My Profile Reset Passwor…" at bounding box center [784, 28] width 1550 height 39
